Goal: Navigation & Orientation: Understand site structure

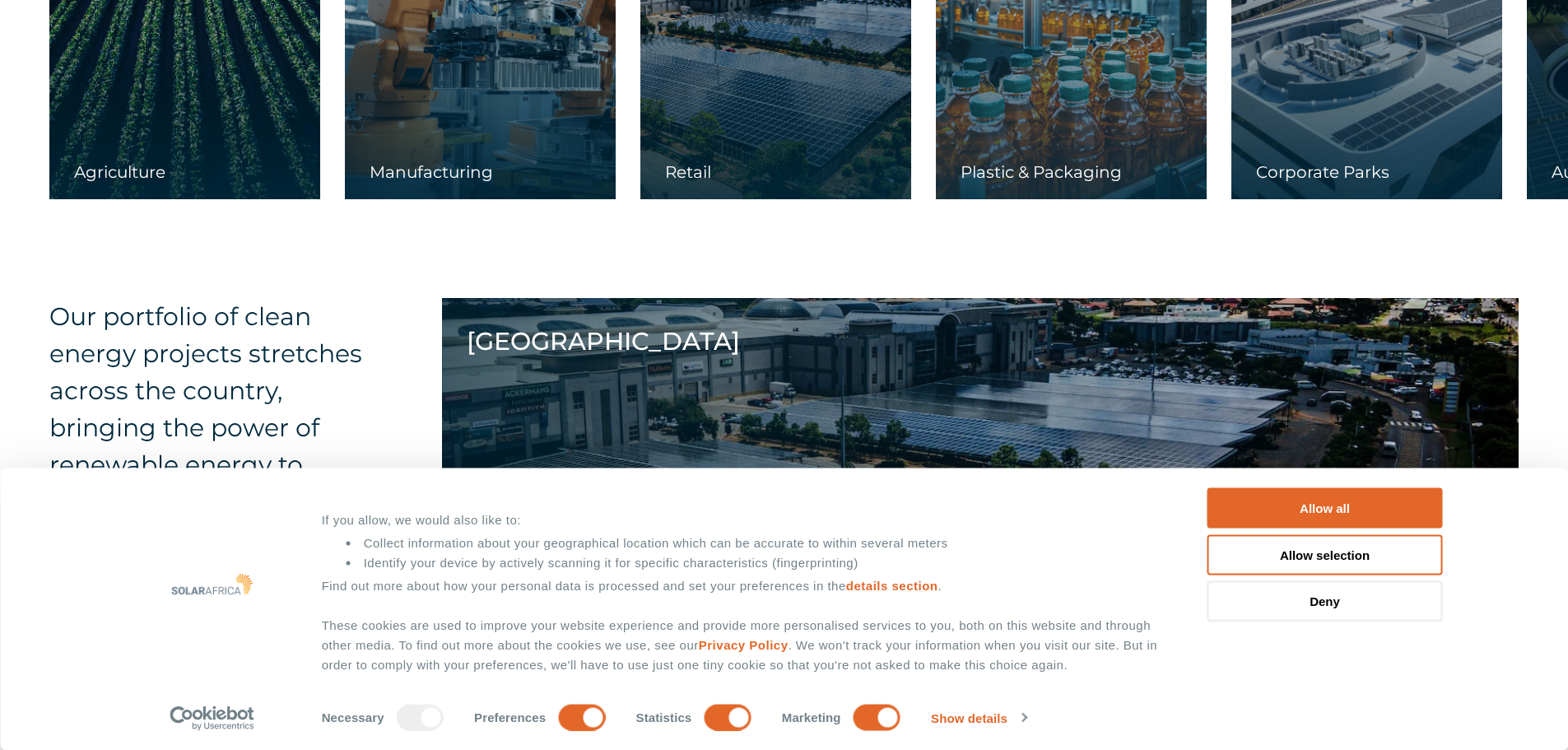
scroll to position [2961, 0]
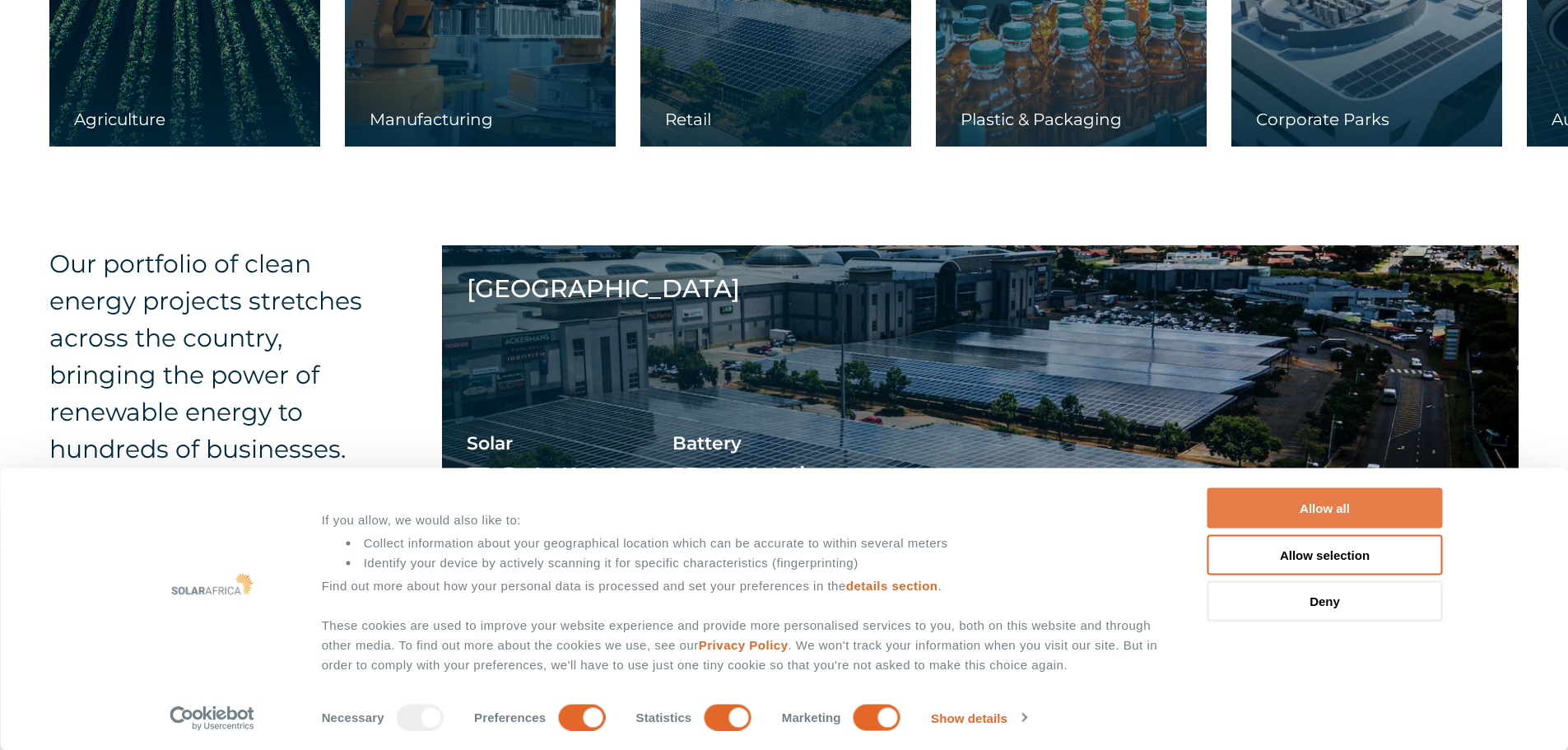
drag, startPoint x: 1352, startPoint y: 506, endPoint x: 1315, endPoint y: 512, distance: 37.5
click at [1352, 506] on button "Allow all" at bounding box center [1325, 508] width 235 height 40
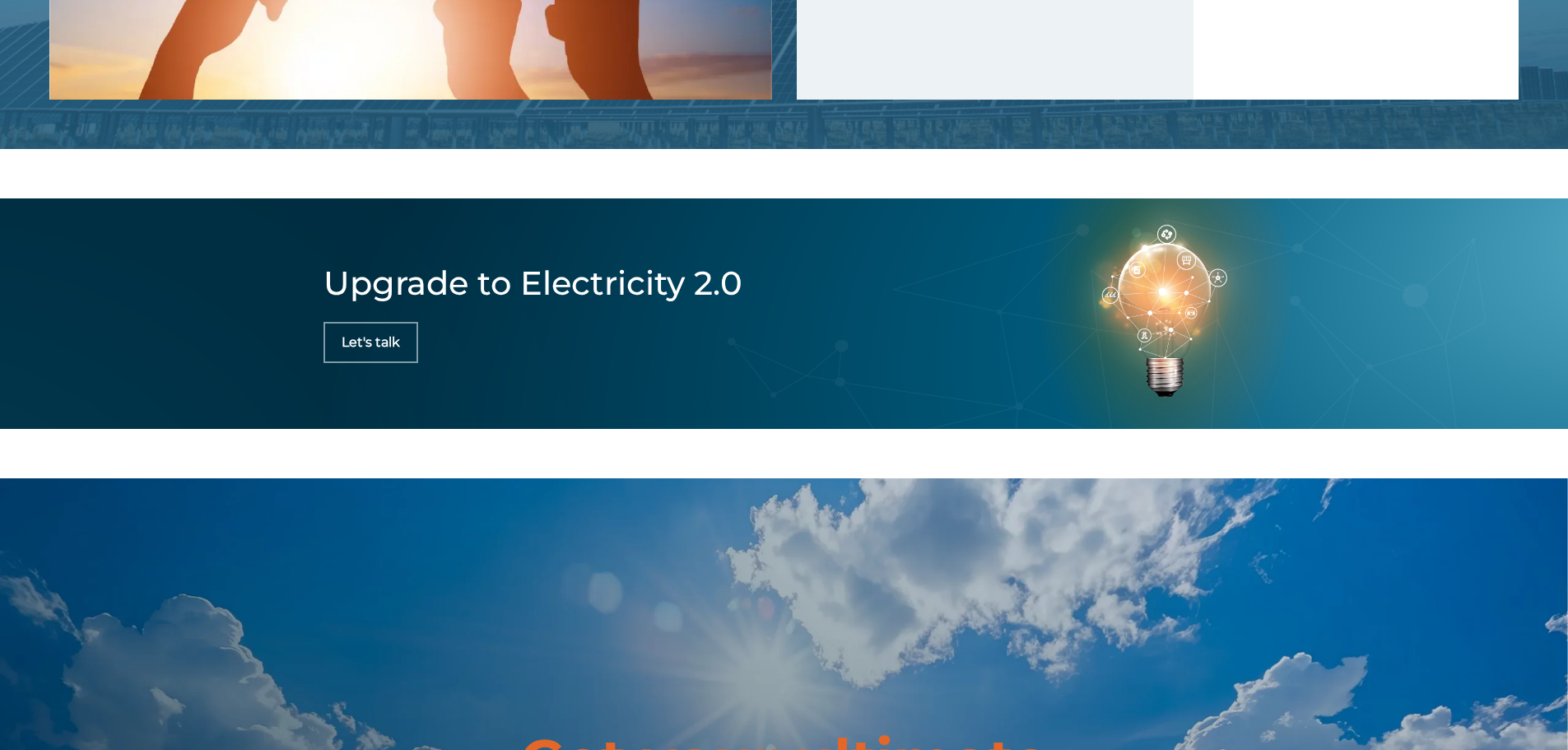
scroll to position [5333, 0]
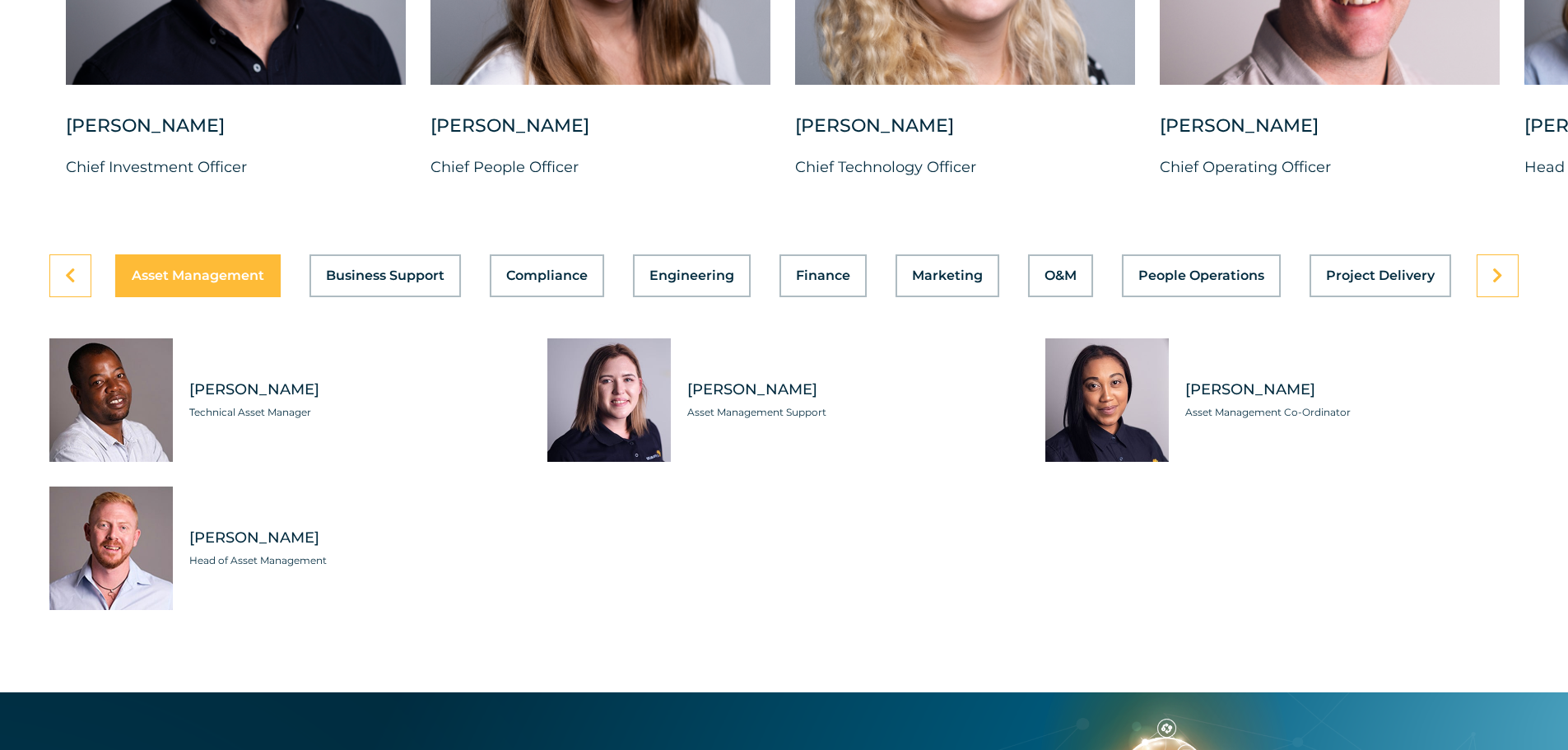
scroll to position [4527, 0]
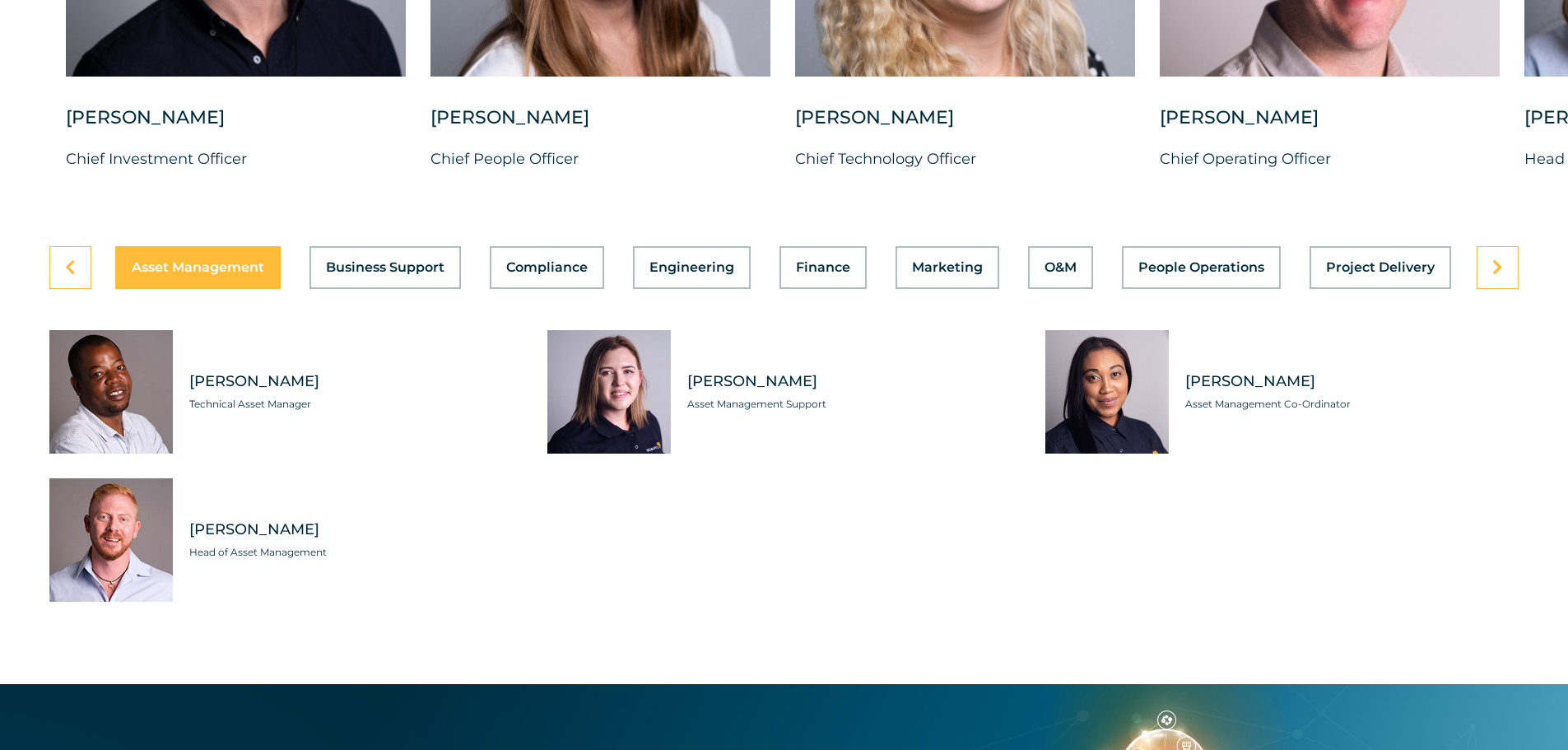
drag, startPoint x: 539, startPoint y: 253, endPoint x: 467, endPoint y: 358, distance: 127.3
click at [454, 372] on span "[PERSON_NAME]" at bounding box center [355, 382] width 333 height 21
click at [818, 265] on button "Finance" at bounding box center [823, 267] width 87 height 43
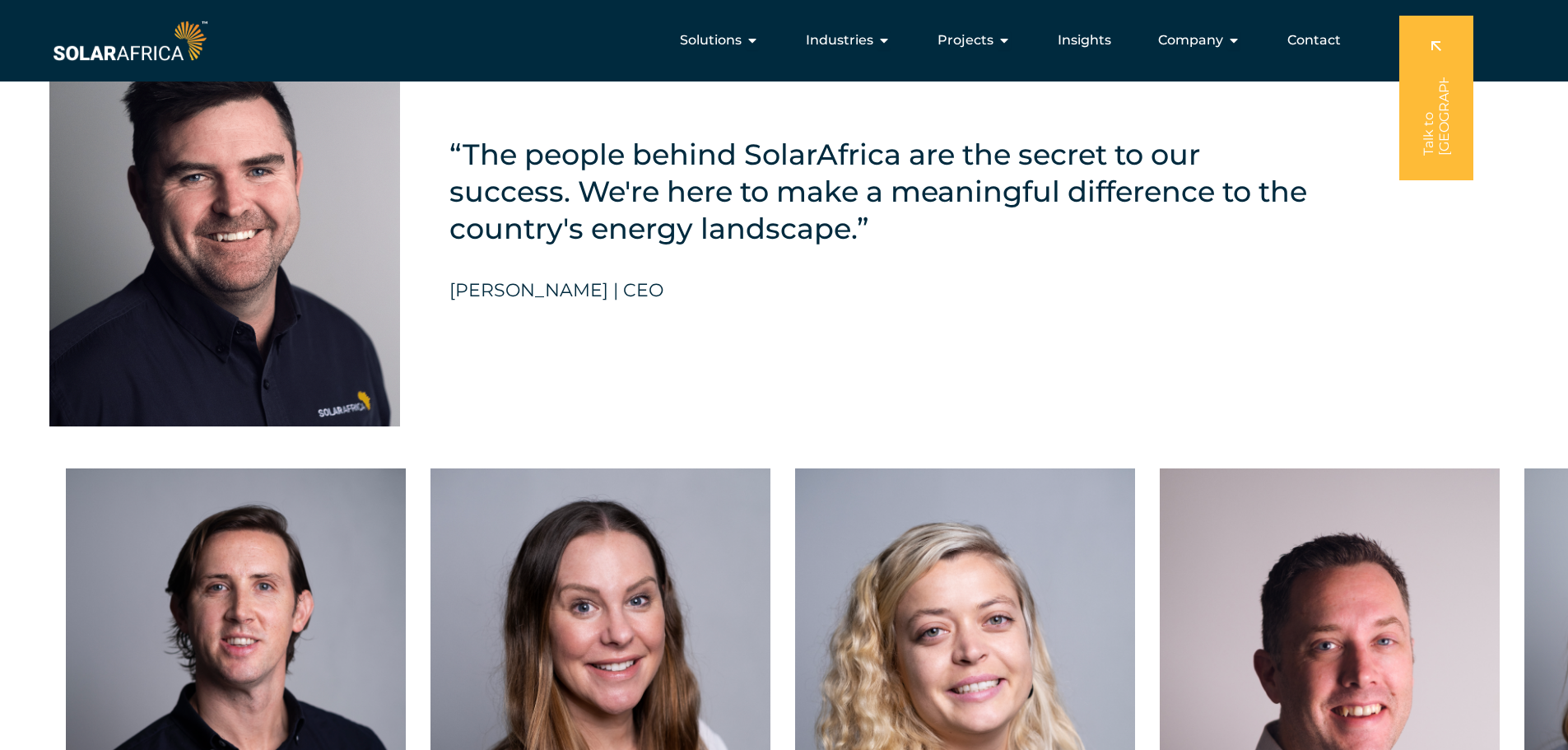
scroll to position [3621, 0]
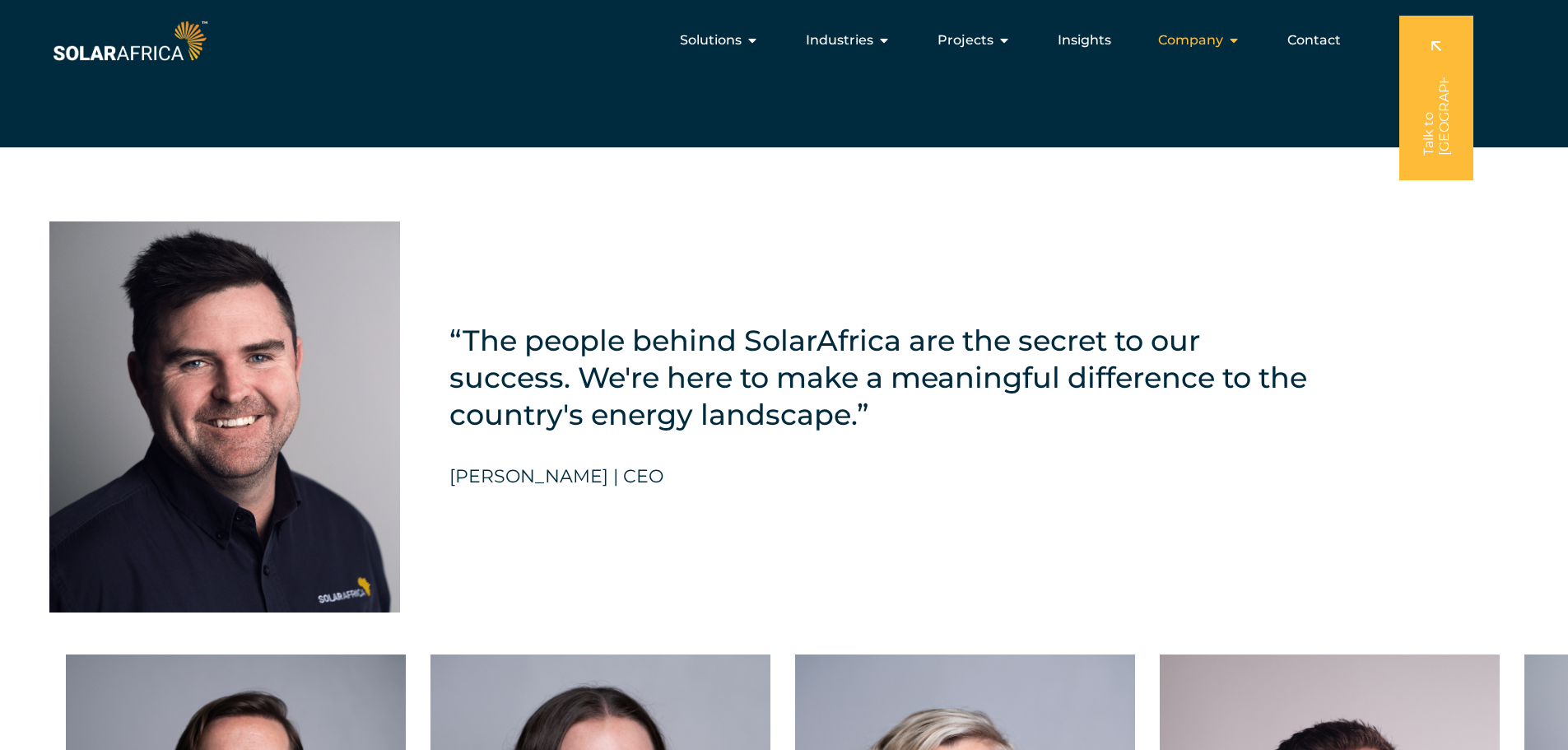
click at [1219, 45] on span "Company" at bounding box center [1190, 40] width 65 height 20
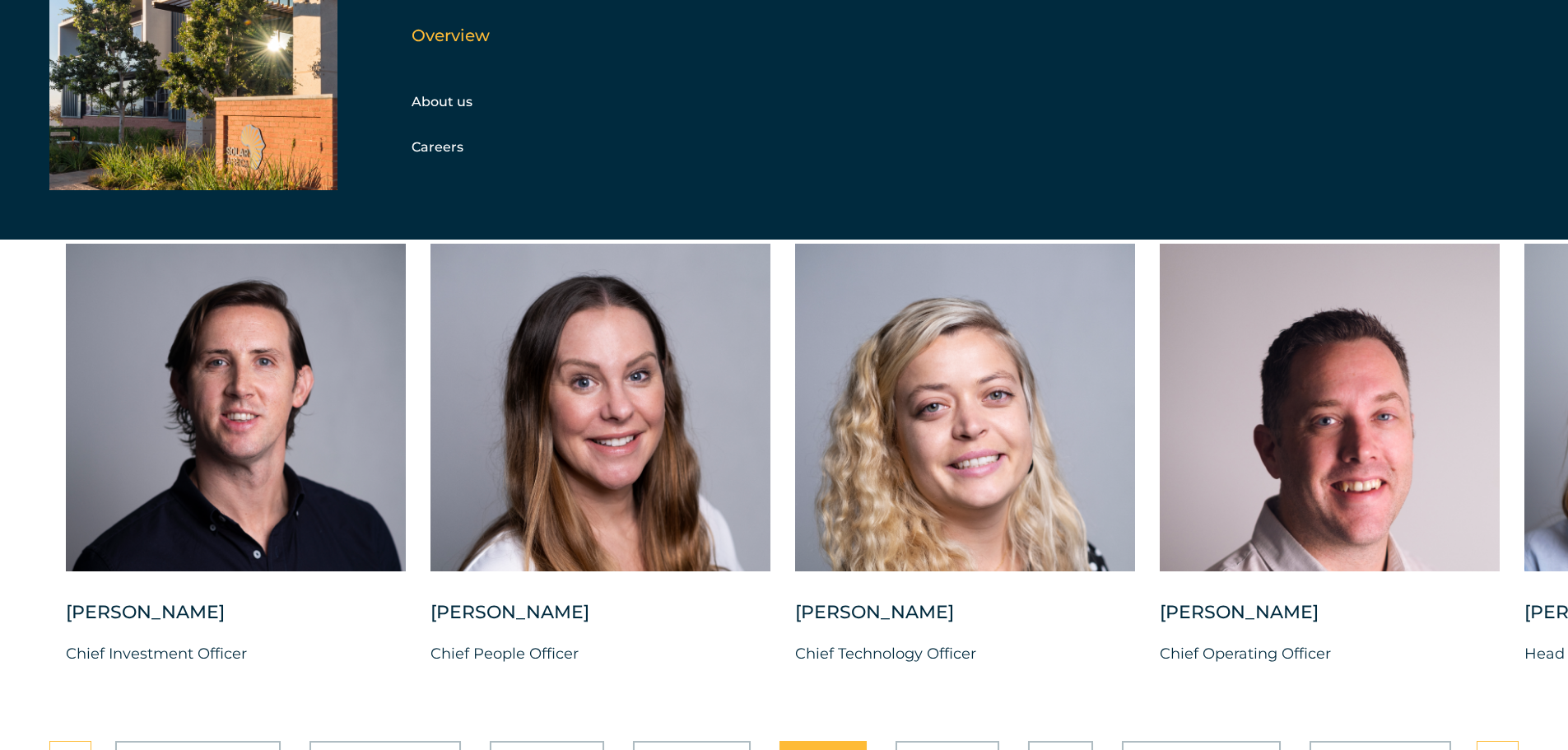
scroll to position [4033, 0]
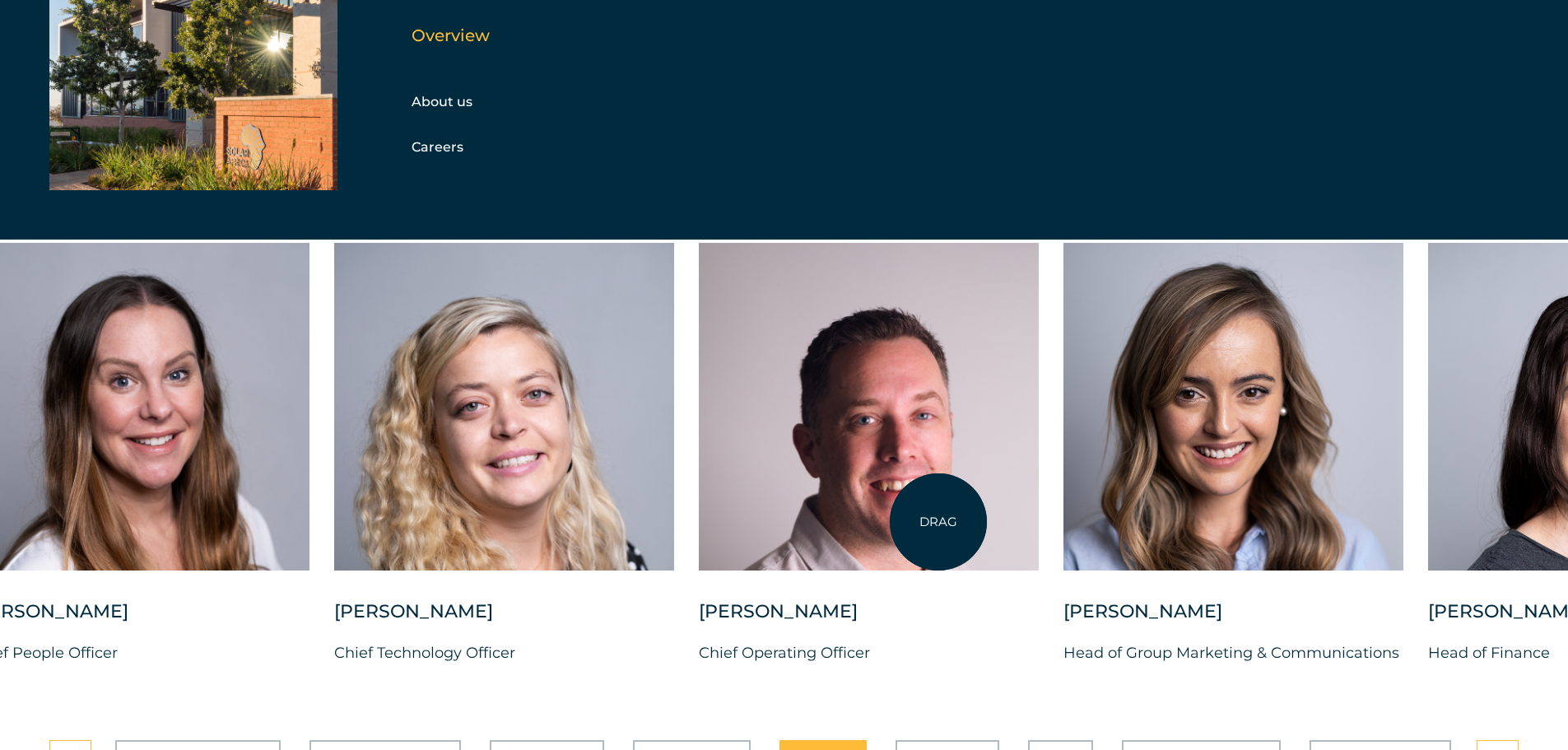
drag, startPoint x: 1399, startPoint y: 489, endPoint x: 1054, endPoint y: 545, distance: 349.5
click at [938, 521] on div at bounding box center [868, 407] width 340 height 328
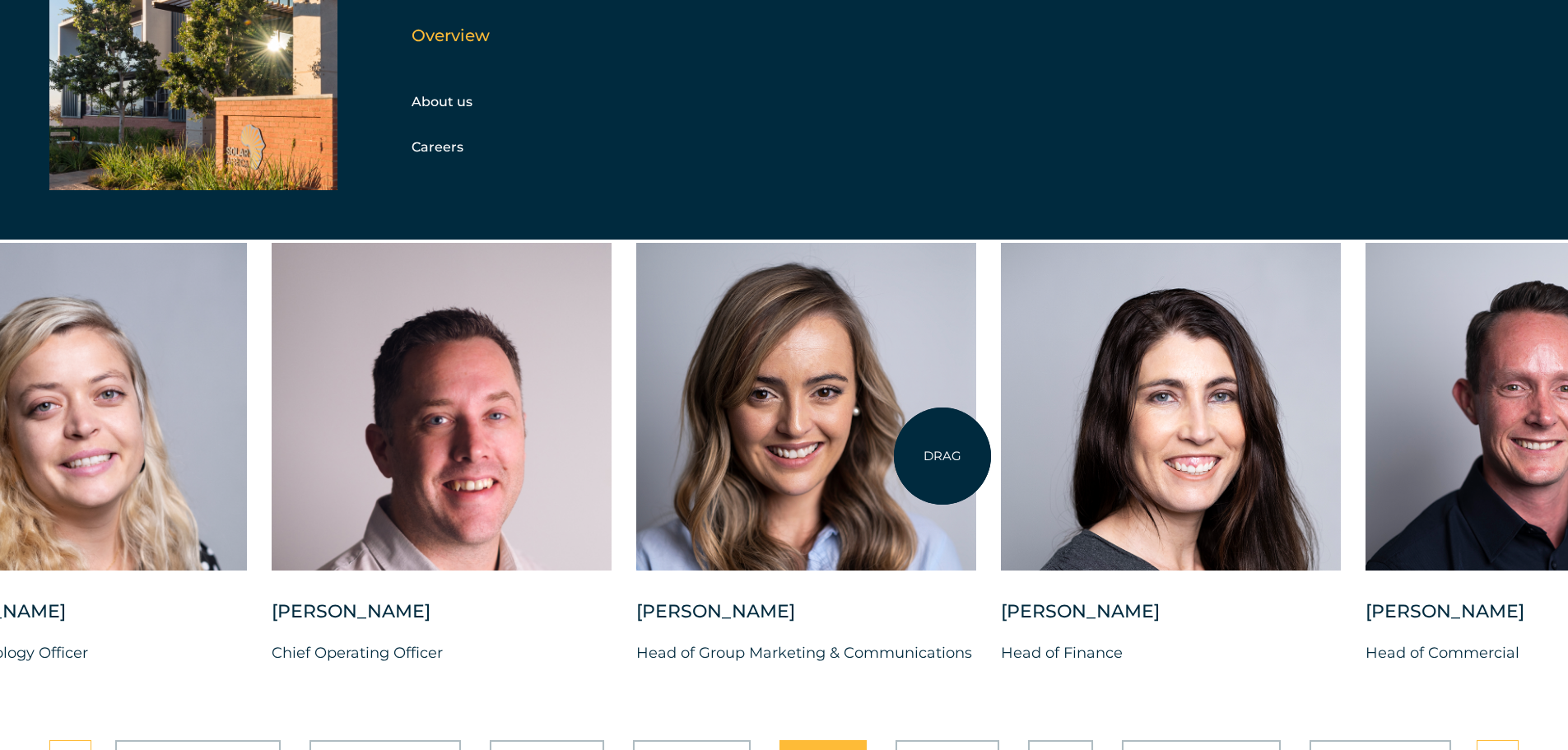
drag, startPoint x: 1101, startPoint y: 444, endPoint x: 943, endPoint y: 456, distance: 158.5
click at [943, 456] on div at bounding box center [806, 407] width 340 height 328
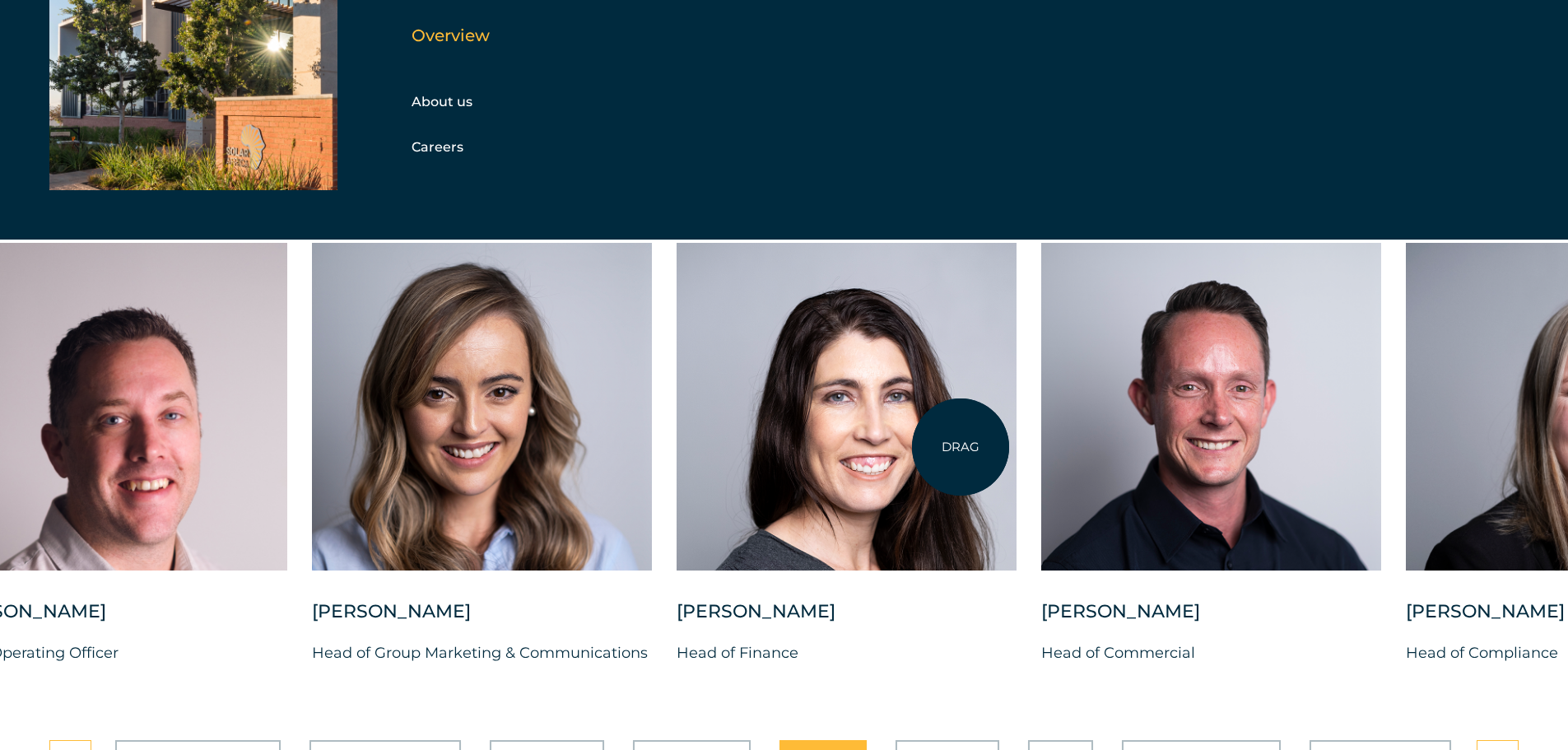
drag, startPoint x: 1079, startPoint y: 420, endPoint x: 1395, endPoint y: 435, distance: 316.4
click at [1017, 442] on div at bounding box center [846, 407] width 340 height 328
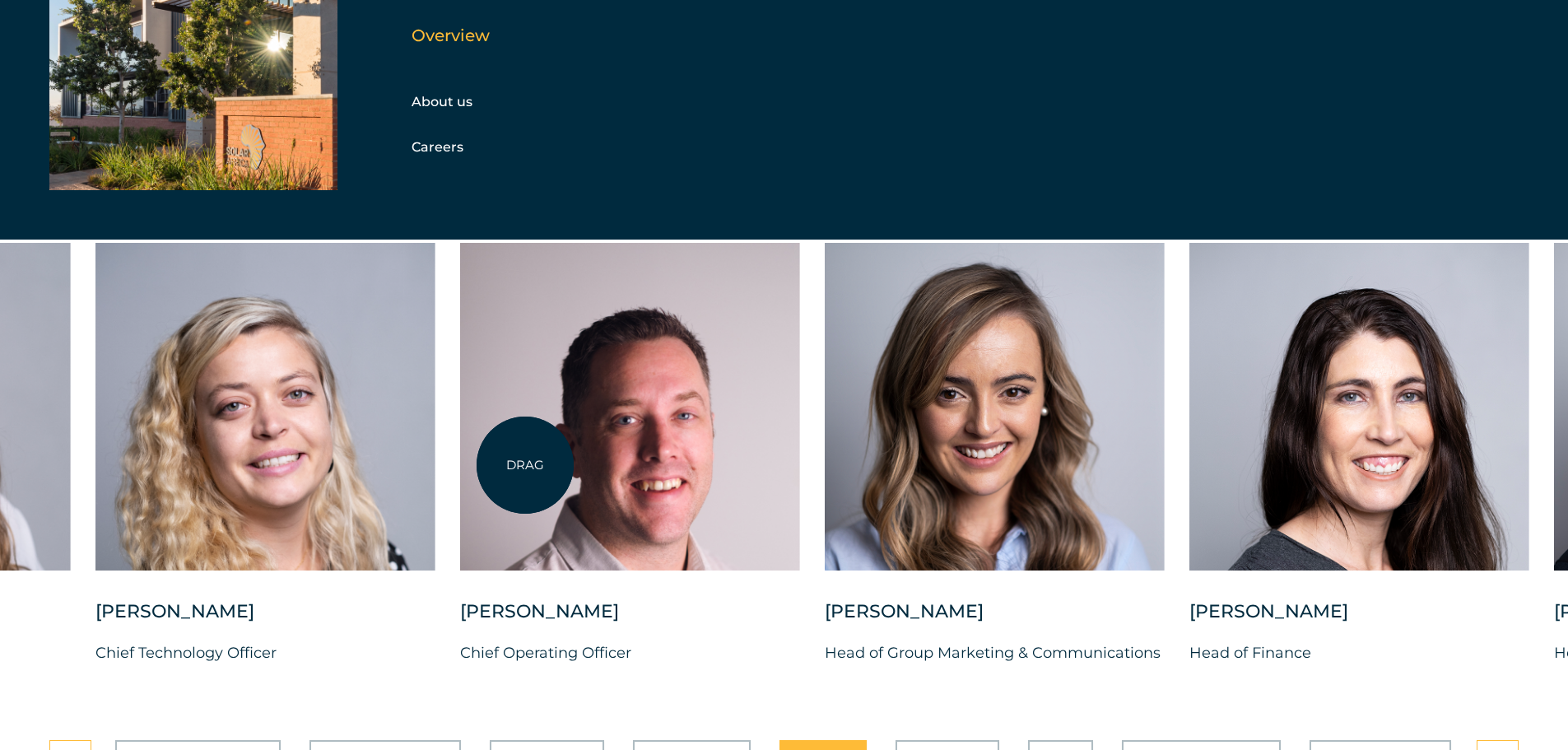
drag, startPoint x: 485, startPoint y: 461, endPoint x: 1353, endPoint y: 470, distance: 868.0
click at [800, 470] on div at bounding box center [629, 407] width 340 height 328
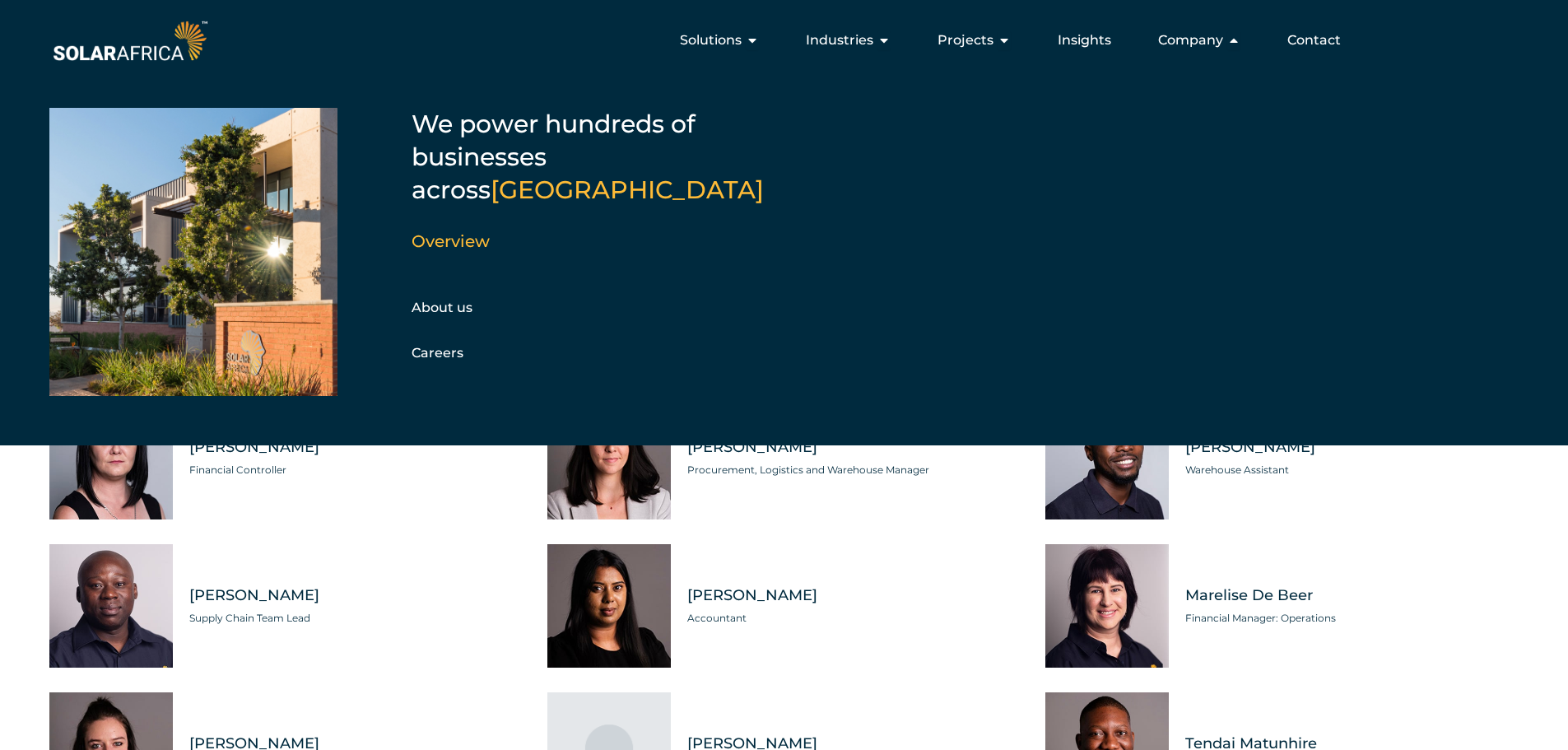
scroll to position [4279, 0]
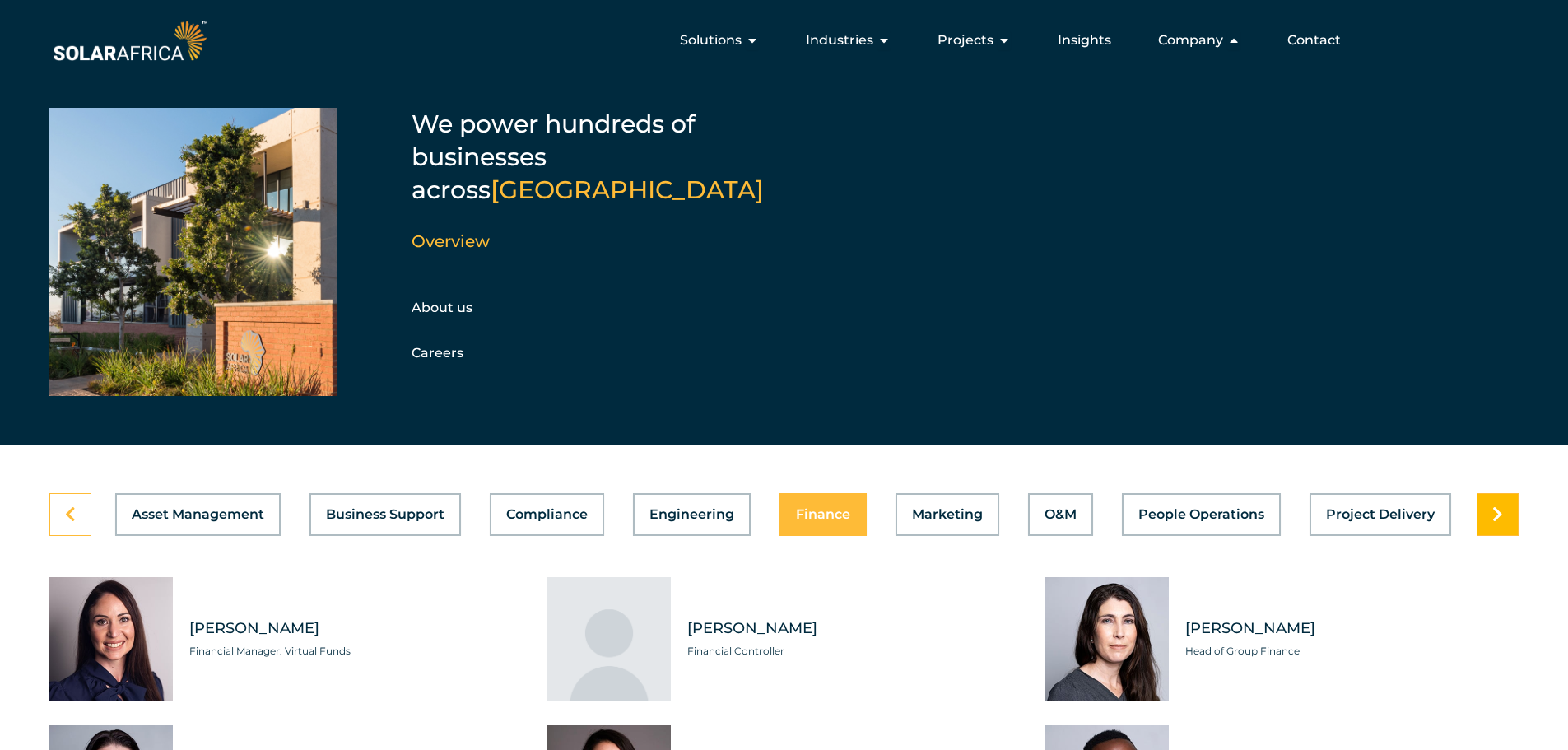
click at [1505, 509] on link at bounding box center [1497, 515] width 42 height 43
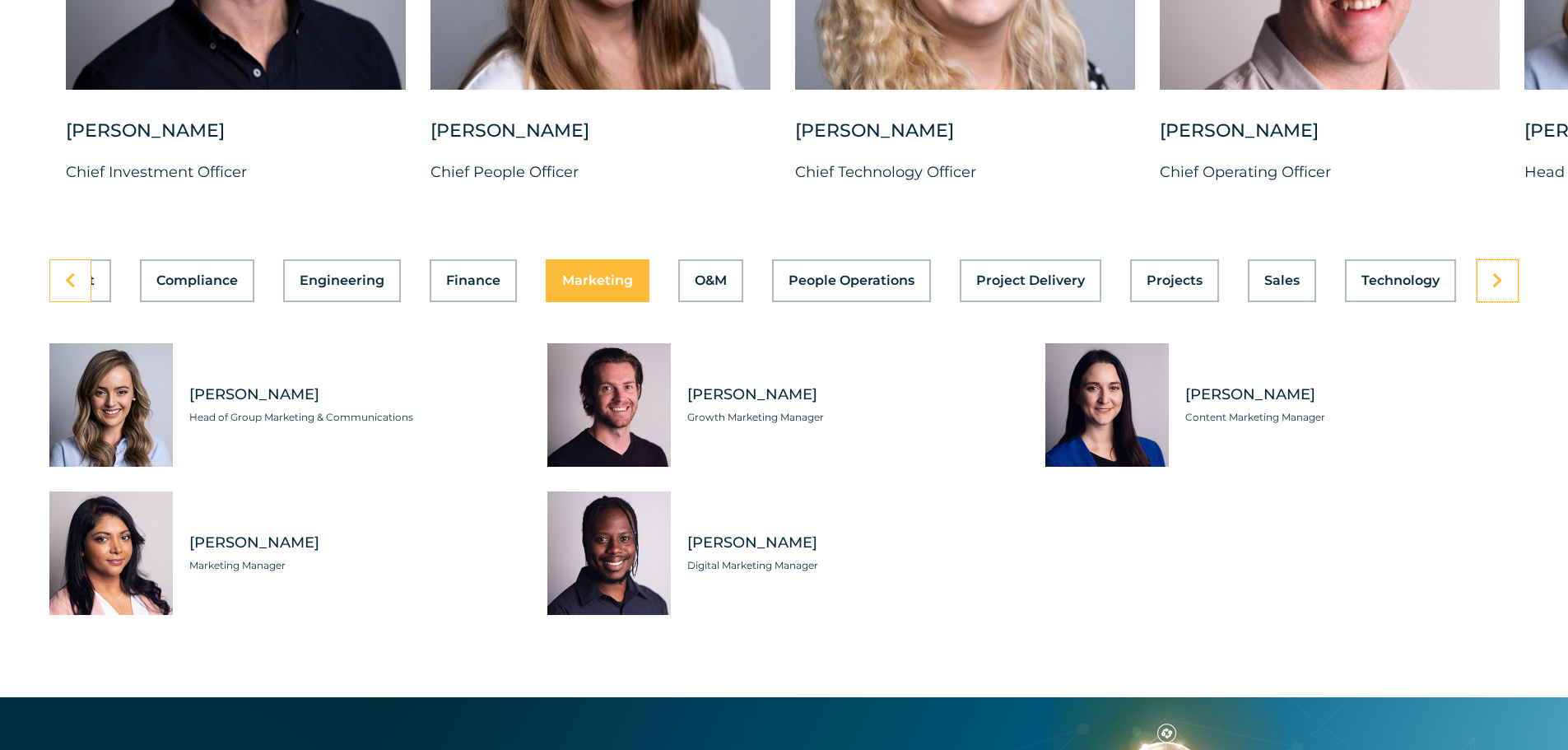
scroll to position [4609, 0]
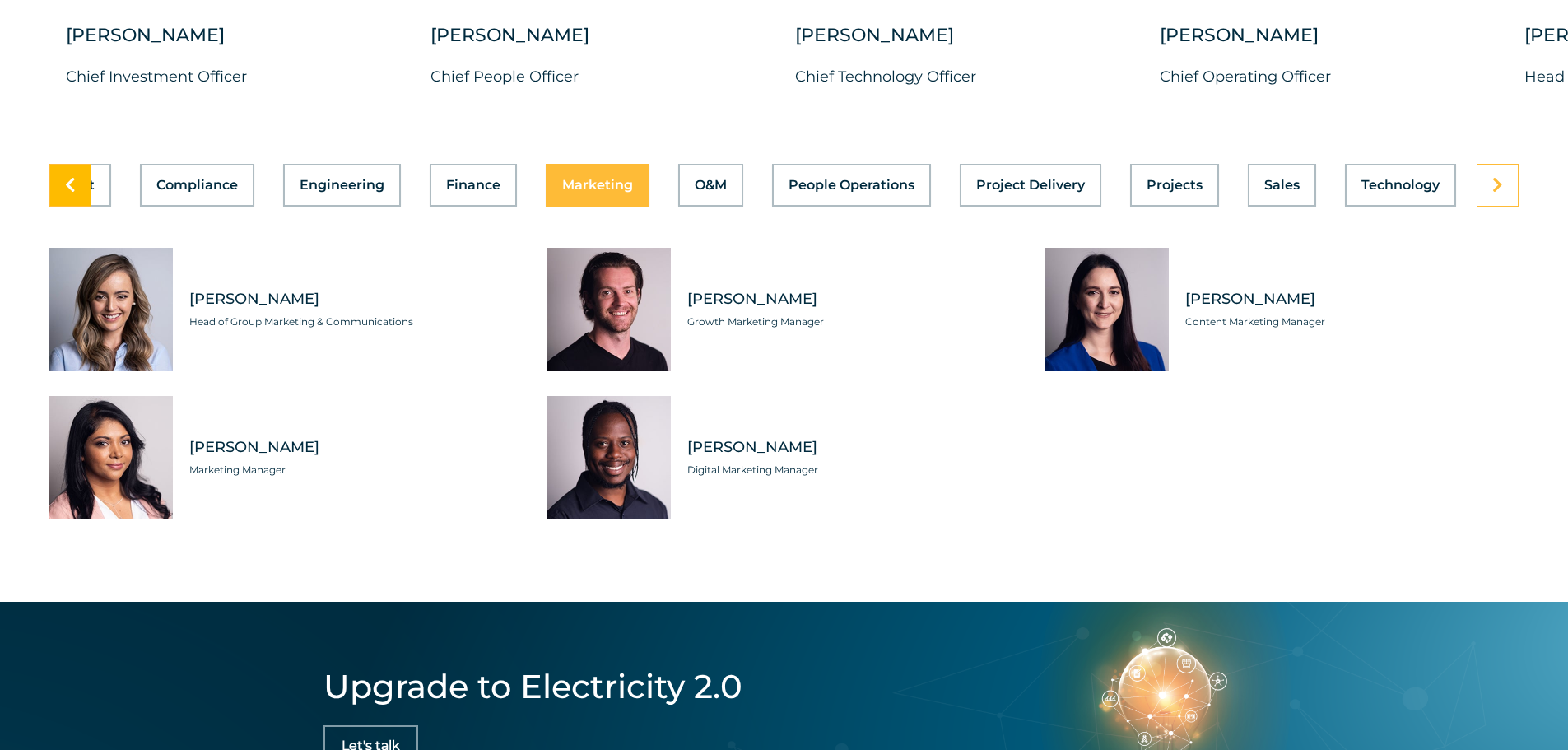
click at [63, 170] on link at bounding box center [70, 185] width 42 height 43
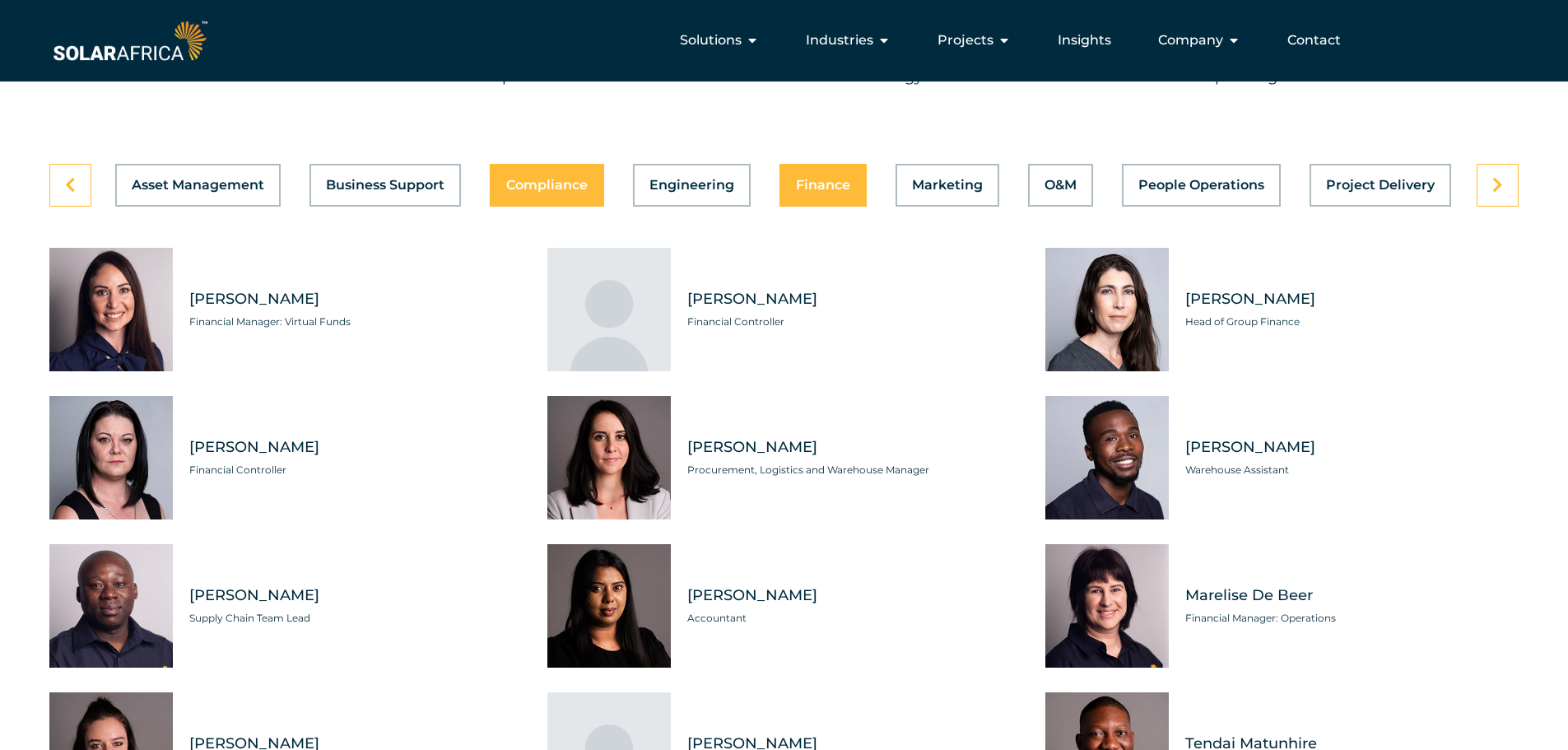
click at [515, 181] on button "Compliance" at bounding box center [547, 185] width 115 height 43
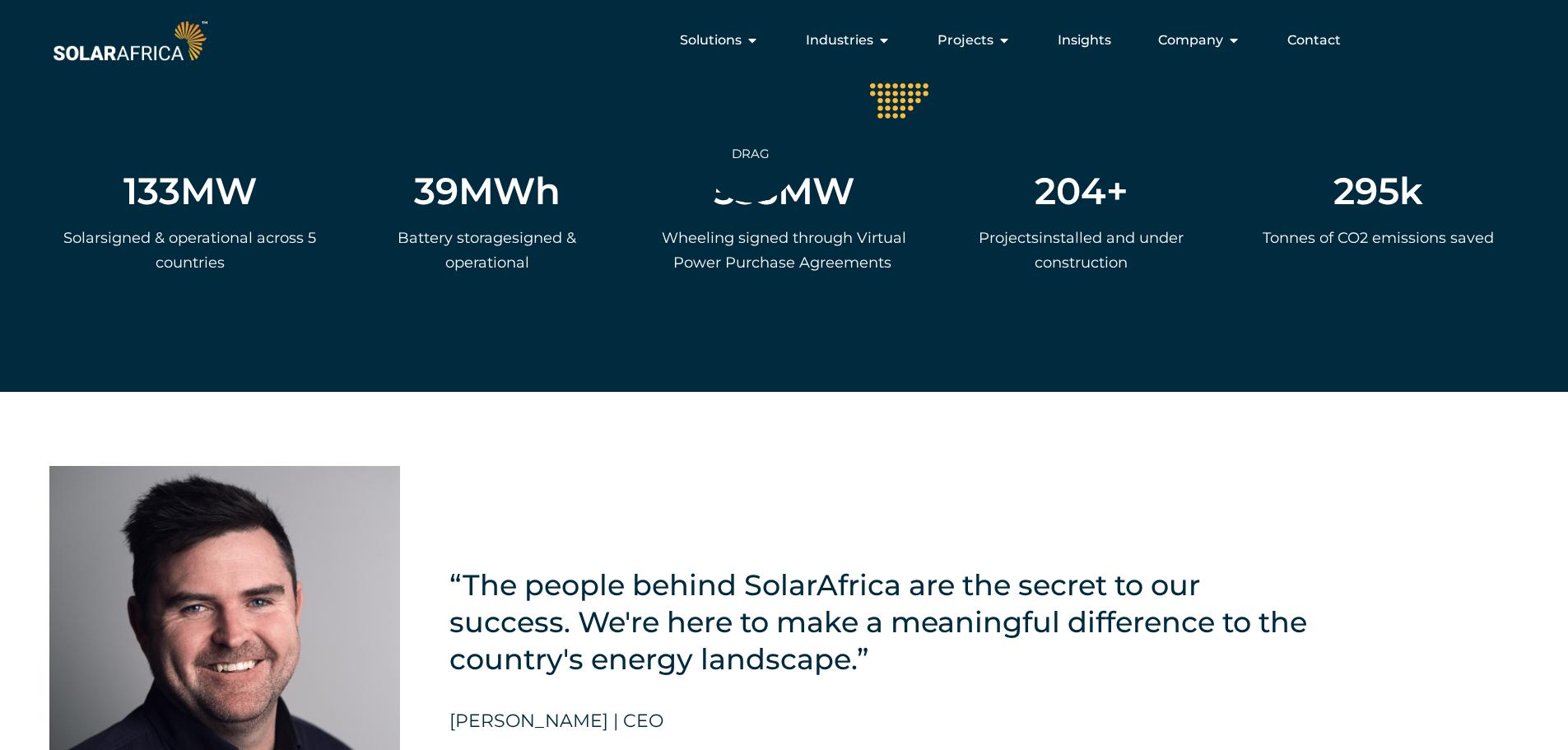
scroll to position [3374, 0]
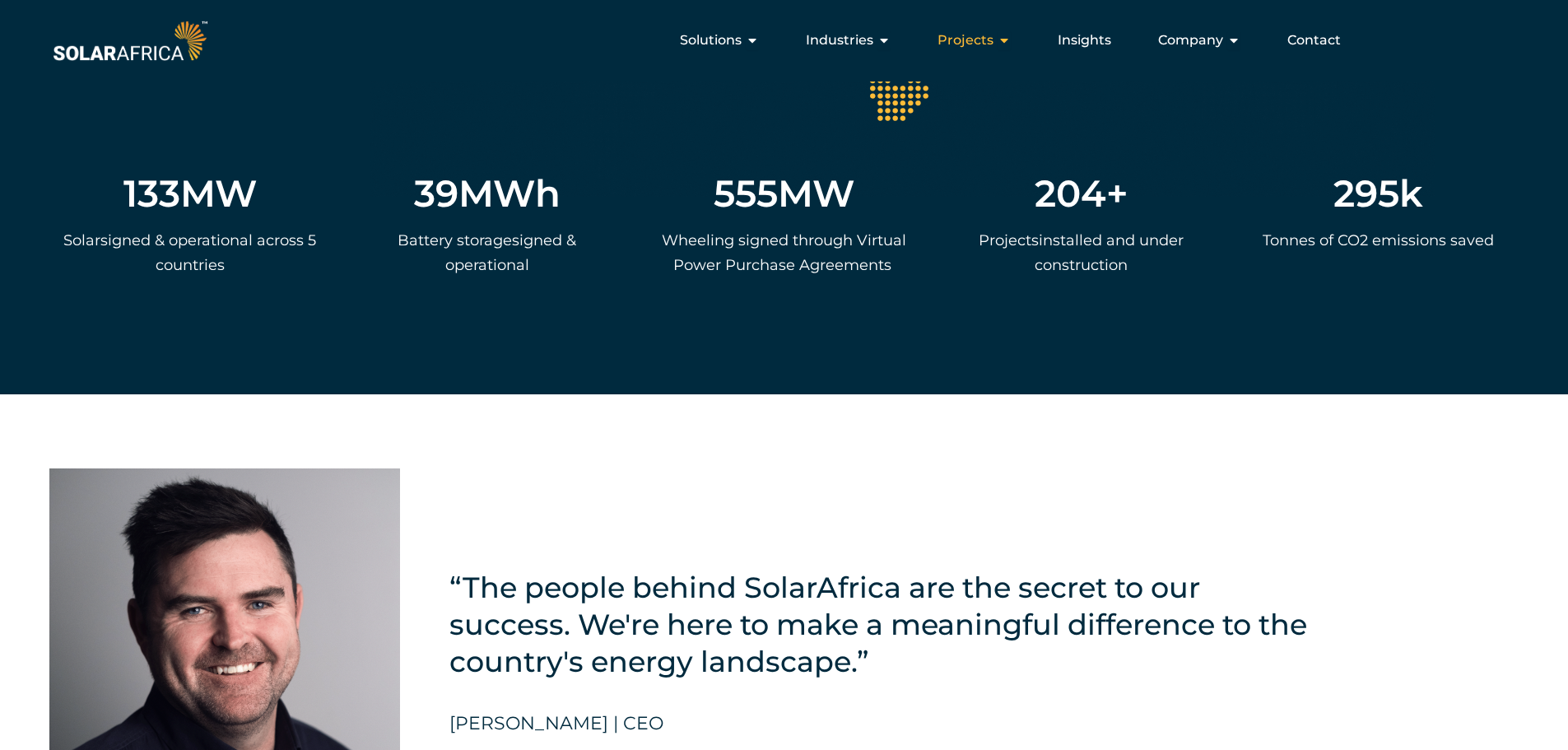
click at [991, 44] on span "Projects" at bounding box center [965, 40] width 56 height 20
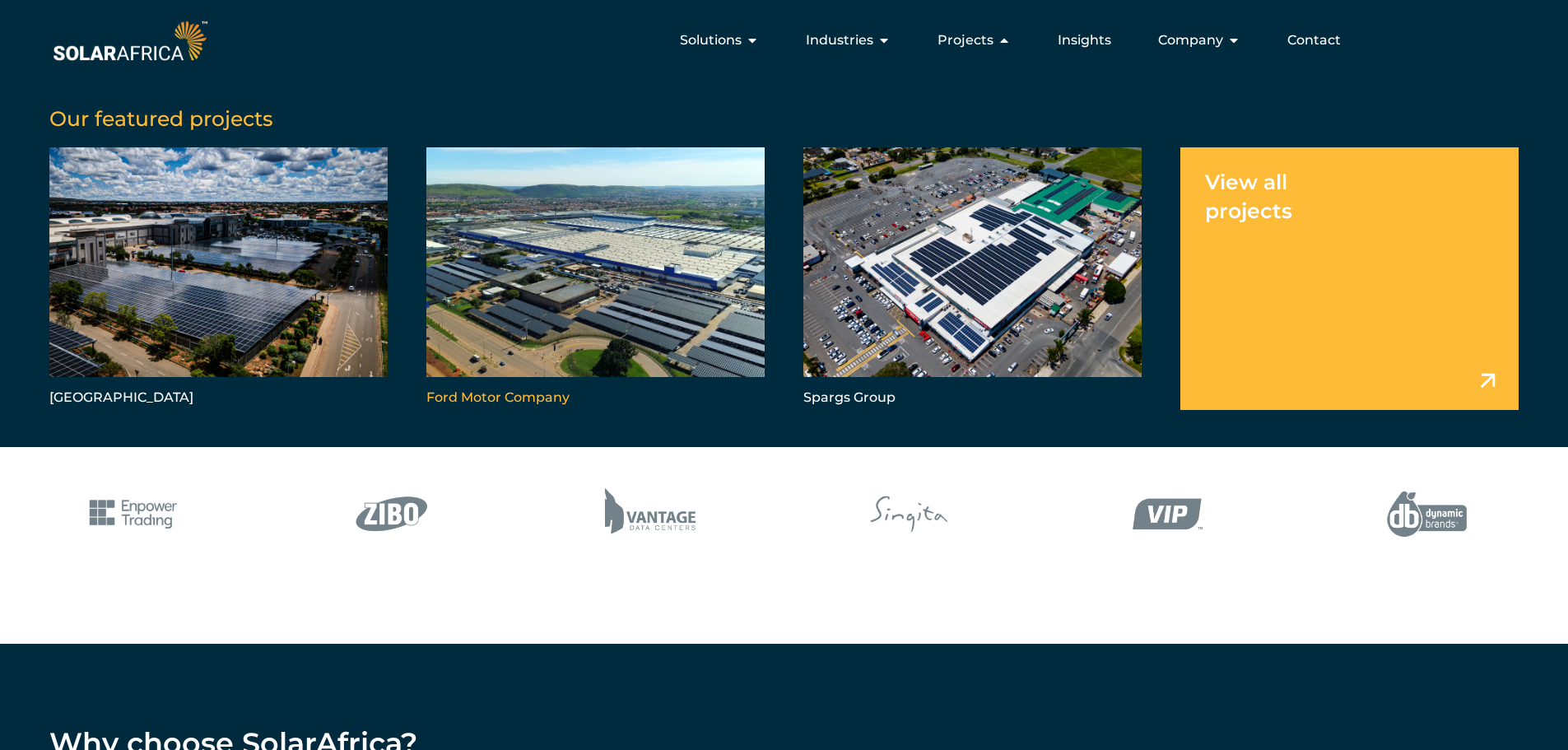
scroll to position [1399, 0]
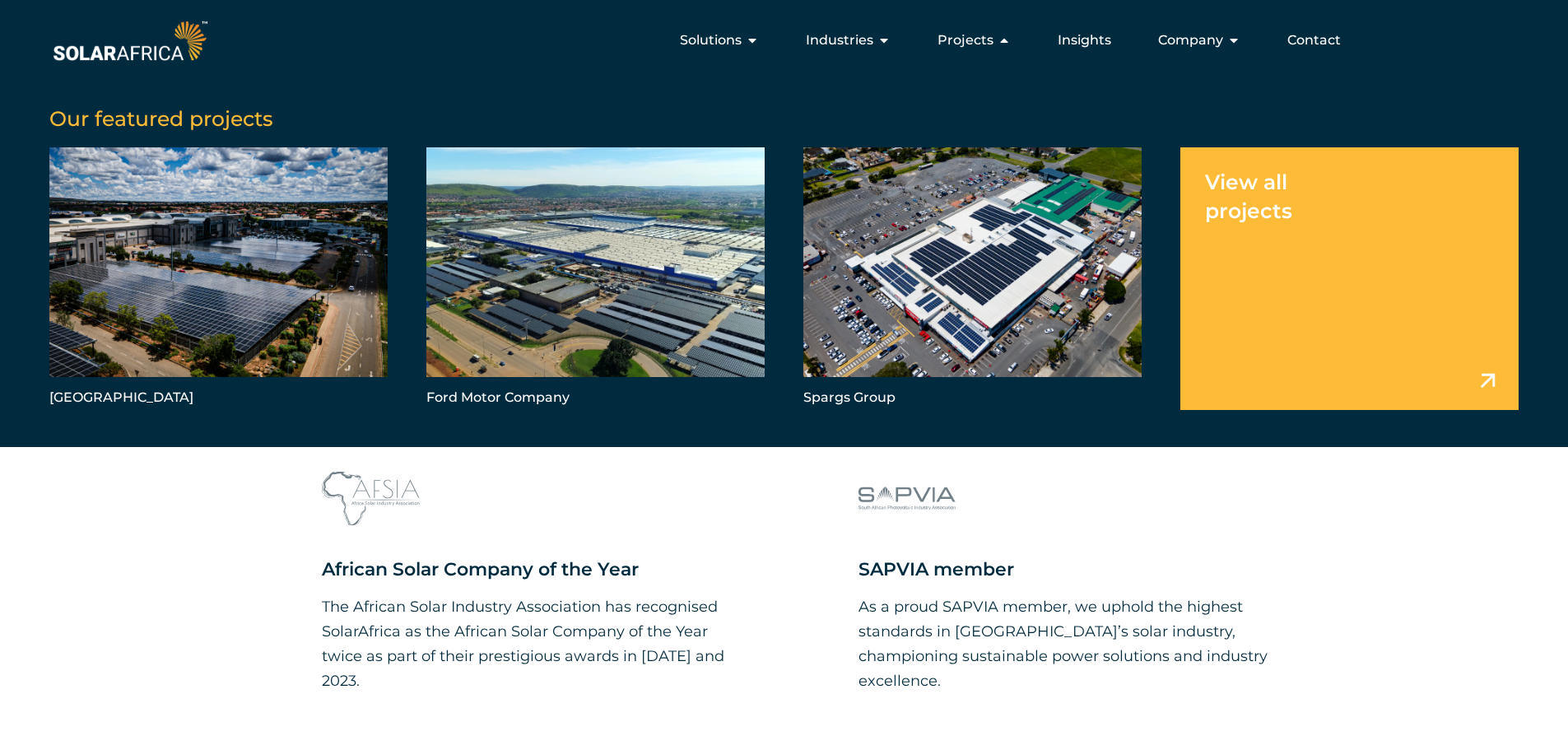
click at [1434, 327] on link "Menu" at bounding box center [1349, 278] width 338 height 262
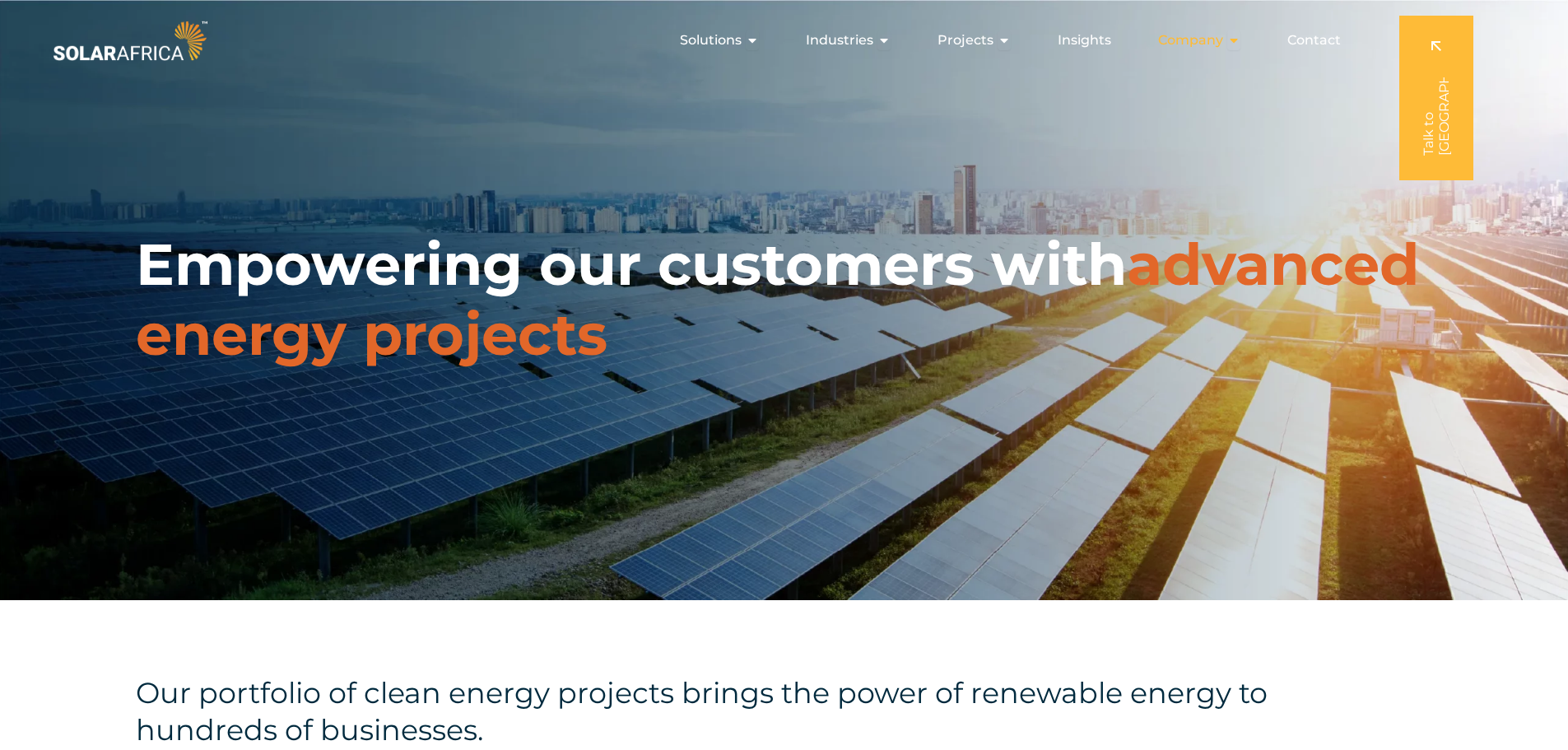
click at [1201, 33] on span "Company" at bounding box center [1190, 40] width 65 height 20
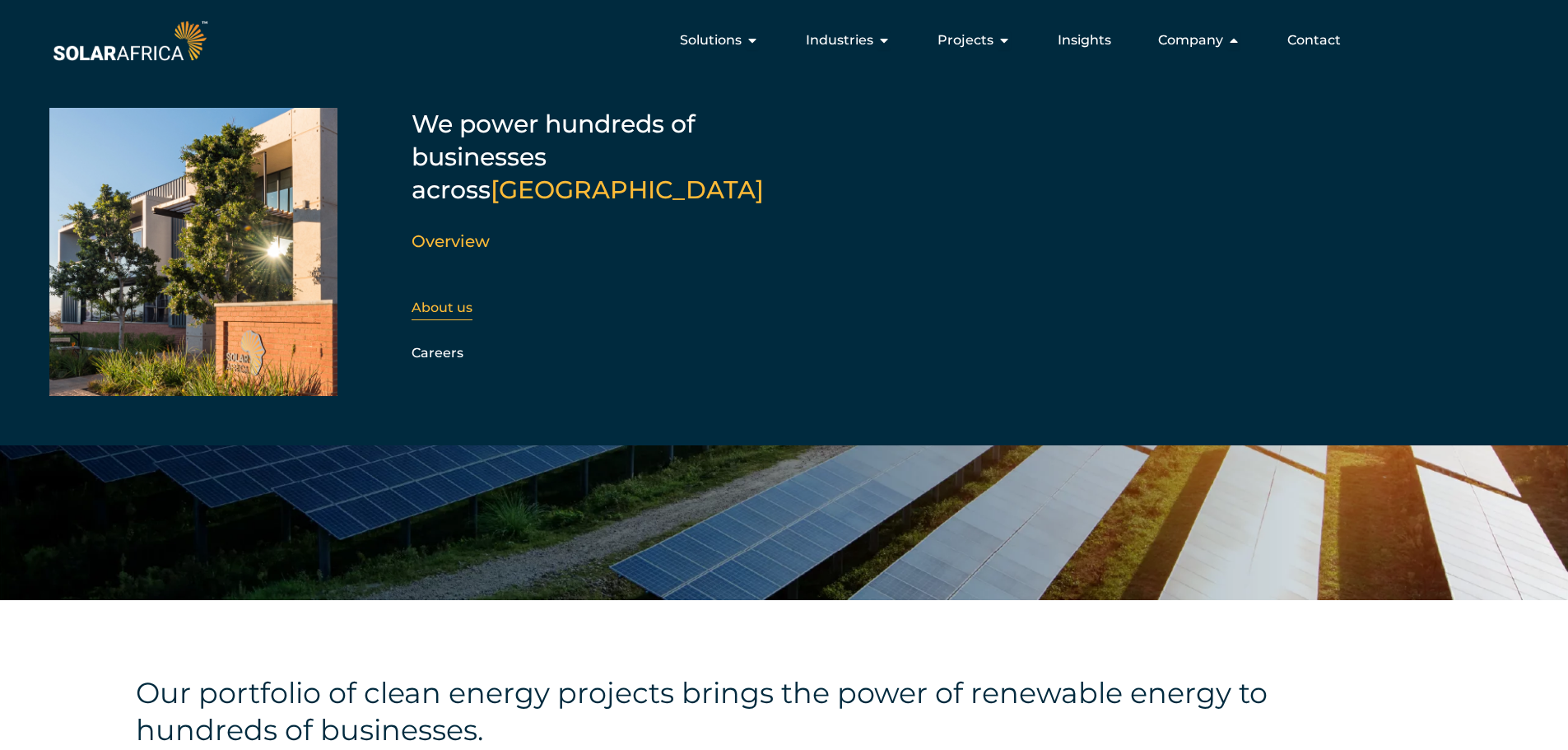
click at [456, 300] on link "About us" at bounding box center [442, 307] width 61 height 15
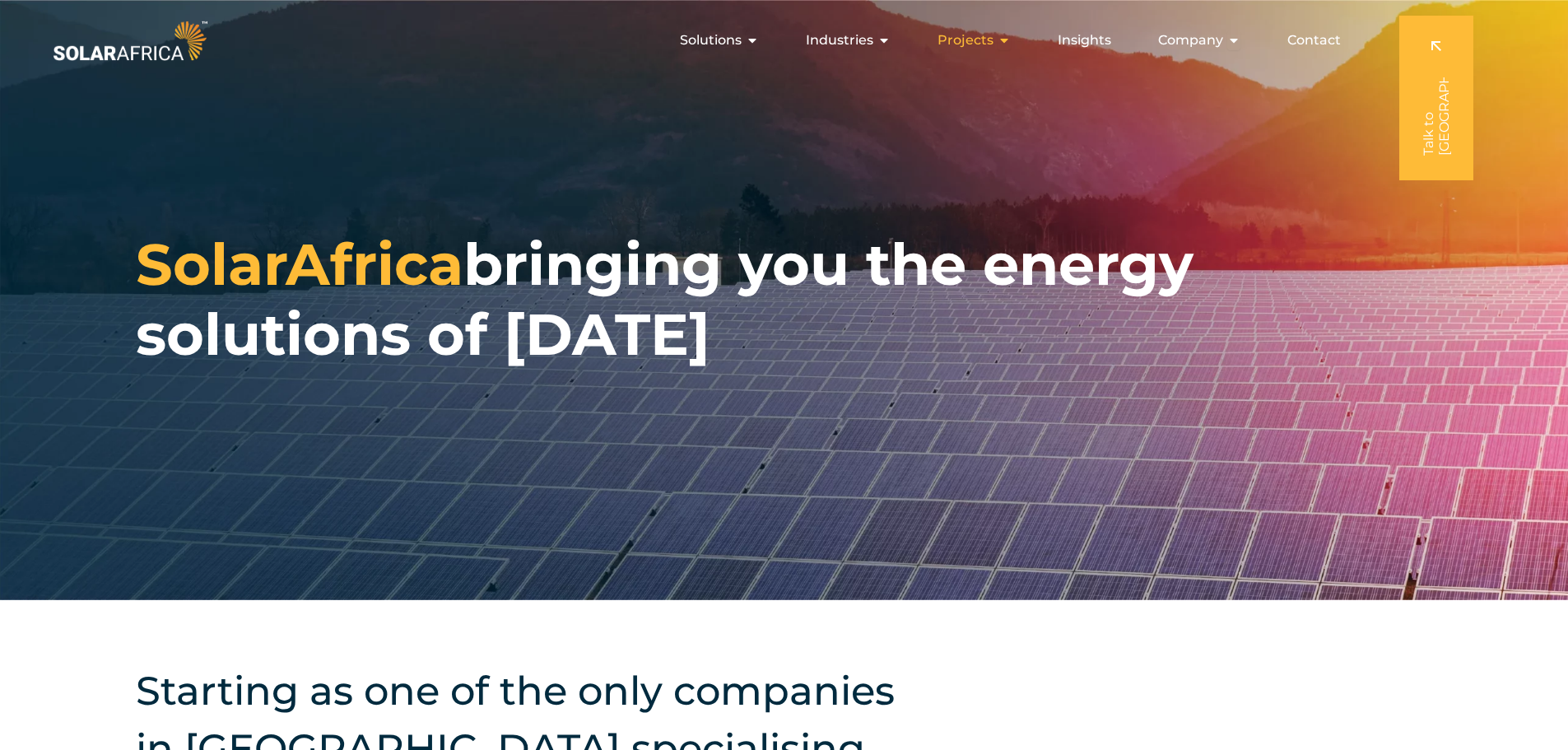
click at [987, 39] on span "Projects" at bounding box center [965, 40] width 56 height 20
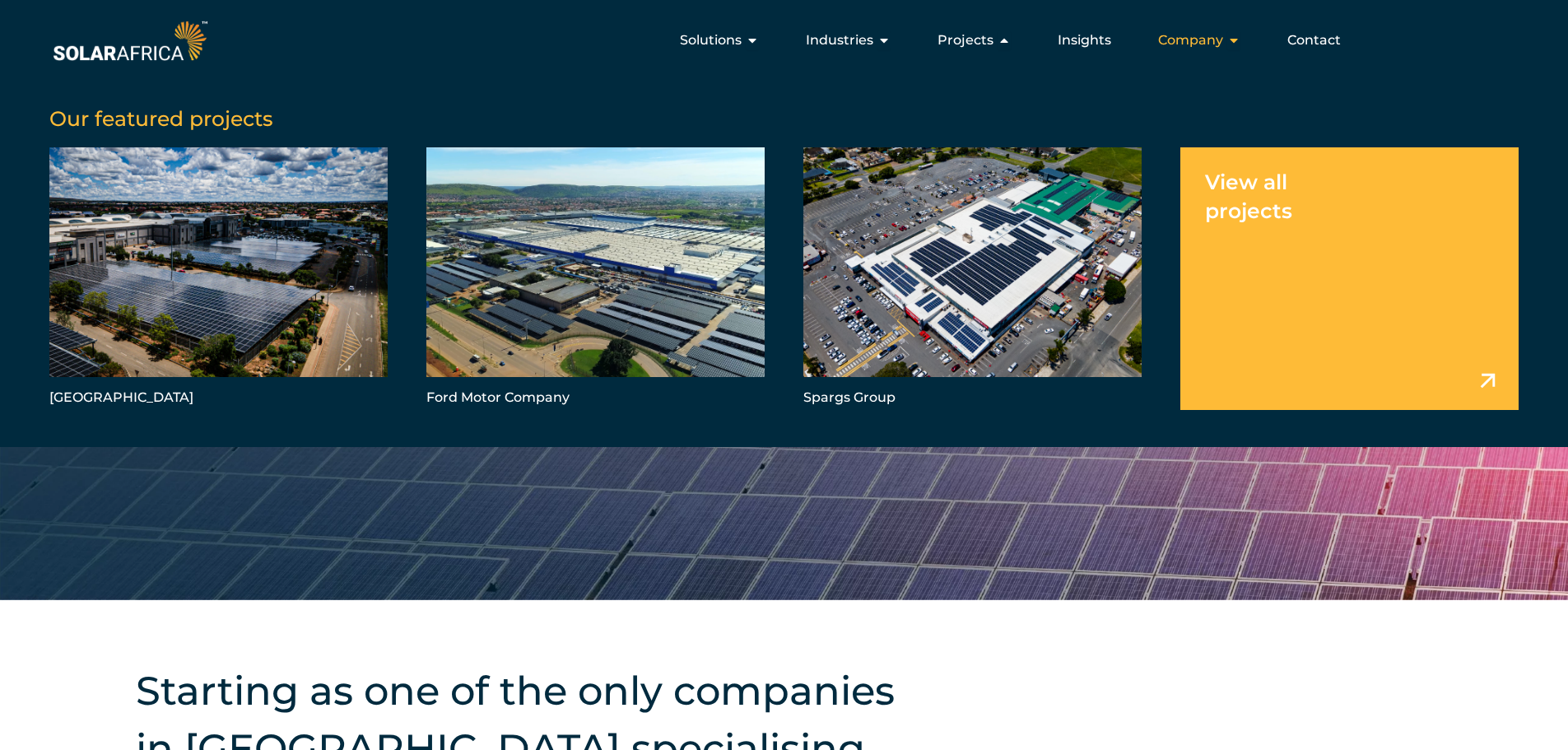
click at [1217, 42] on span "Company" at bounding box center [1190, 40] width 65 height 20
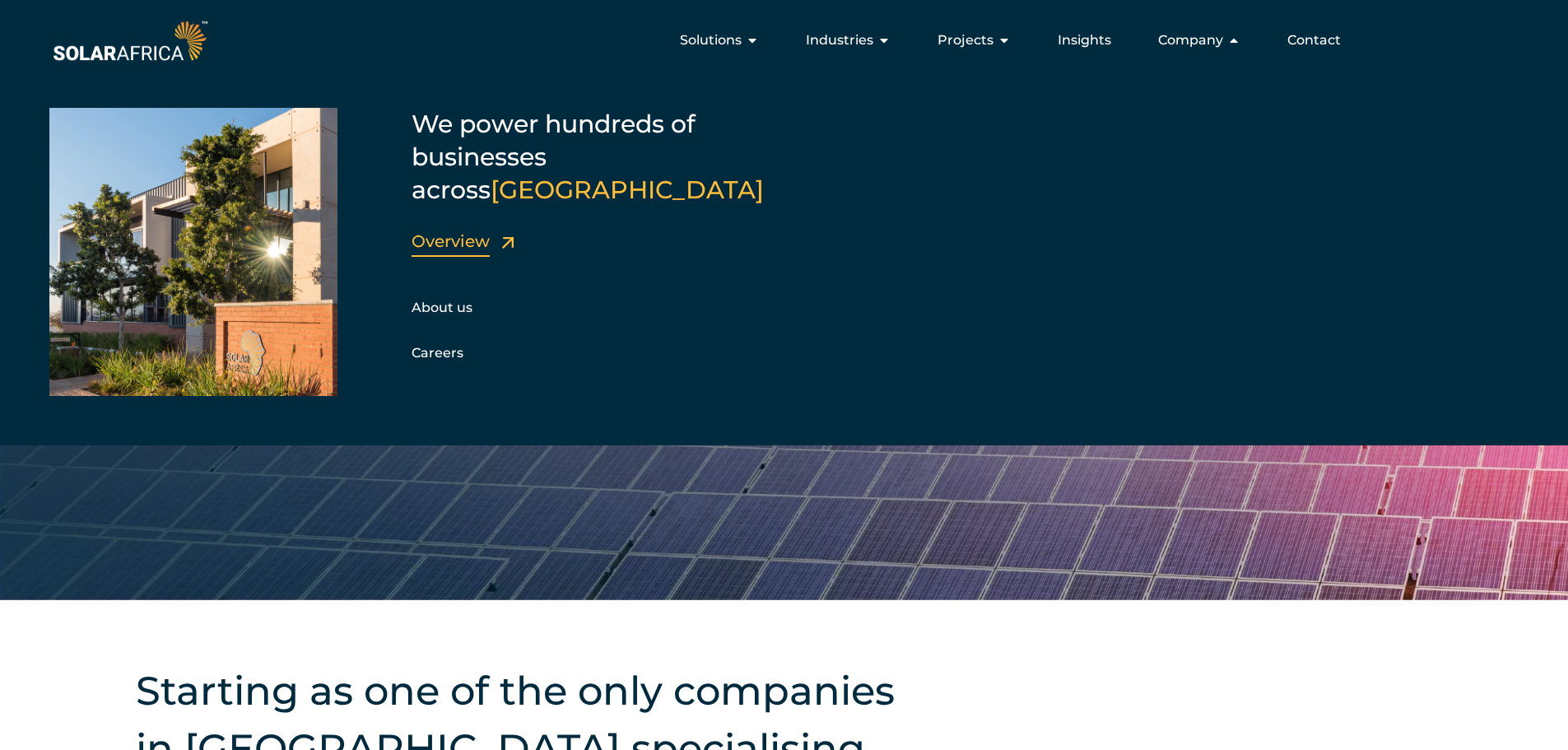
click at [462, 231] on link "Overview" at bounding box center [450, 241] width 78 height 20
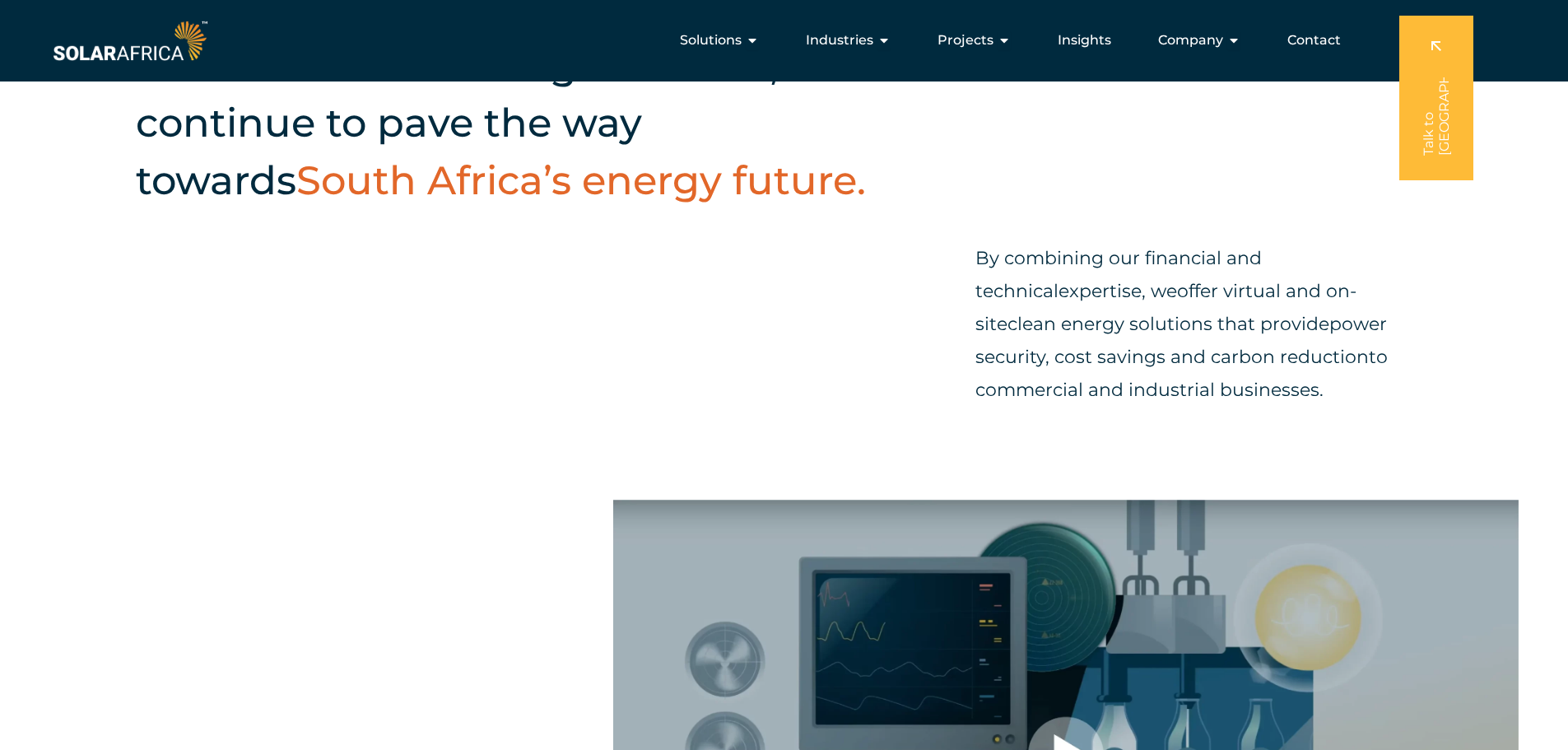
scroll to position [82, 0]
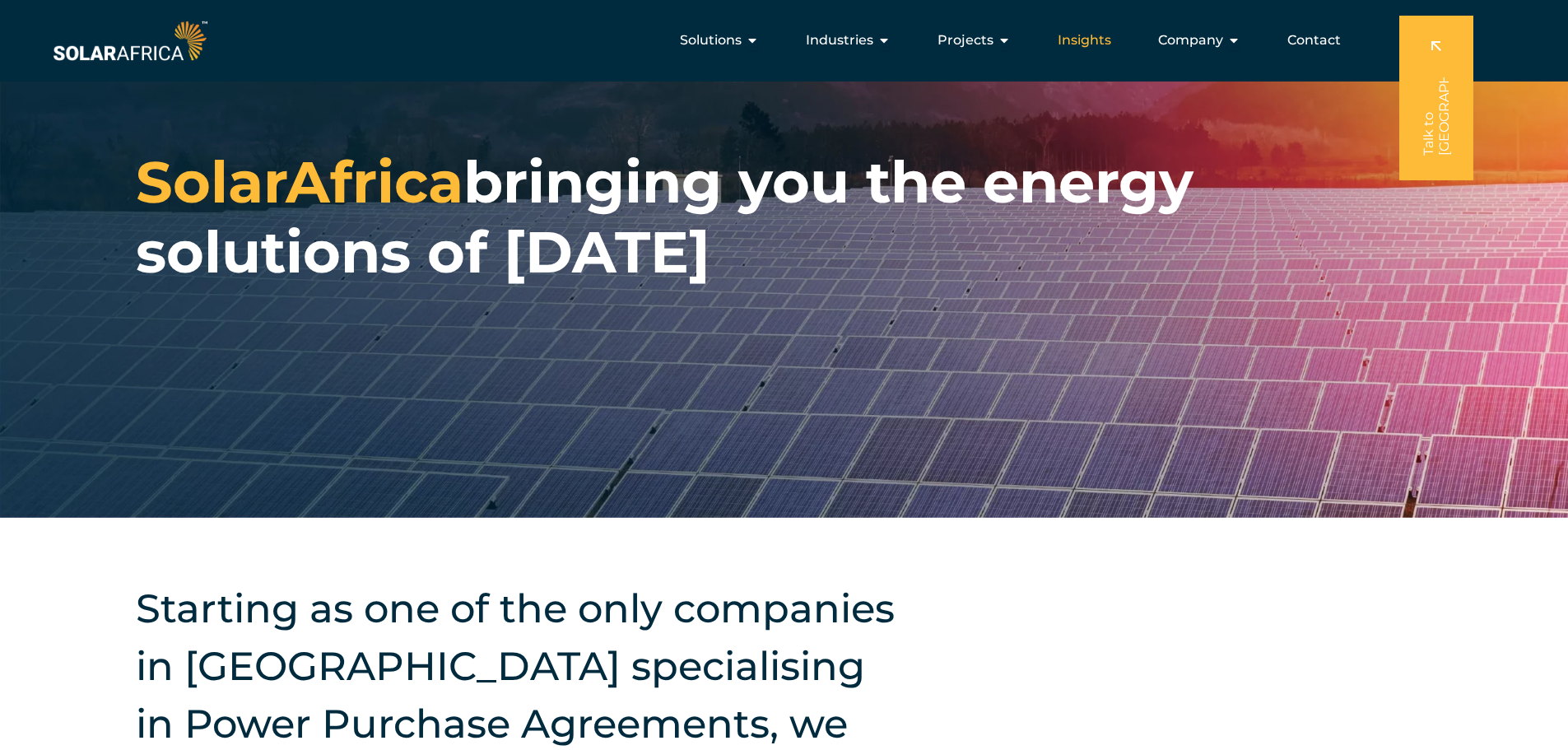
click at [1070, 42] on span "Insights" at bounding box center [1084, 40] width 53 height 20
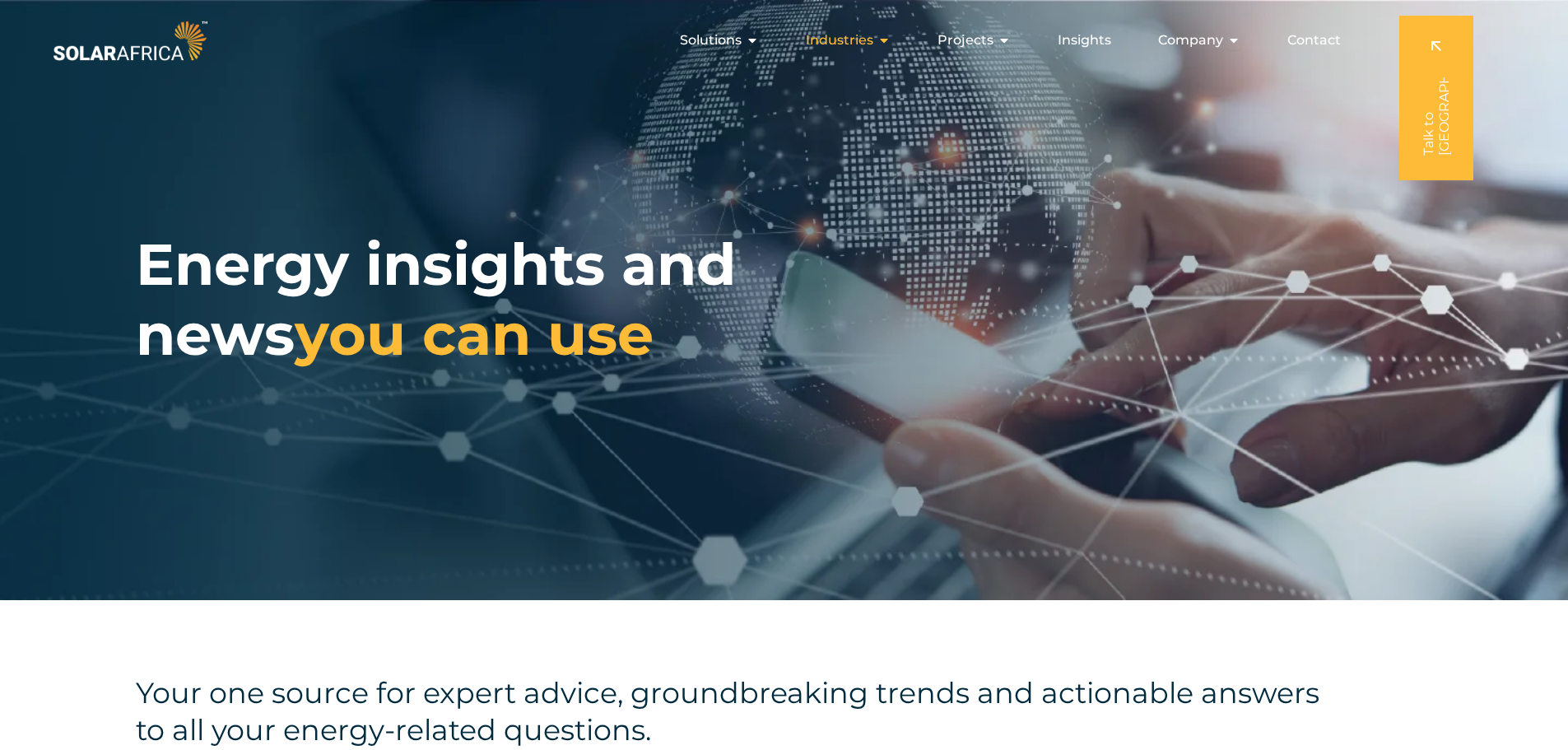
click at [866, 40] on span "Industries" at bounding box center [839, 40] width 68 height 20
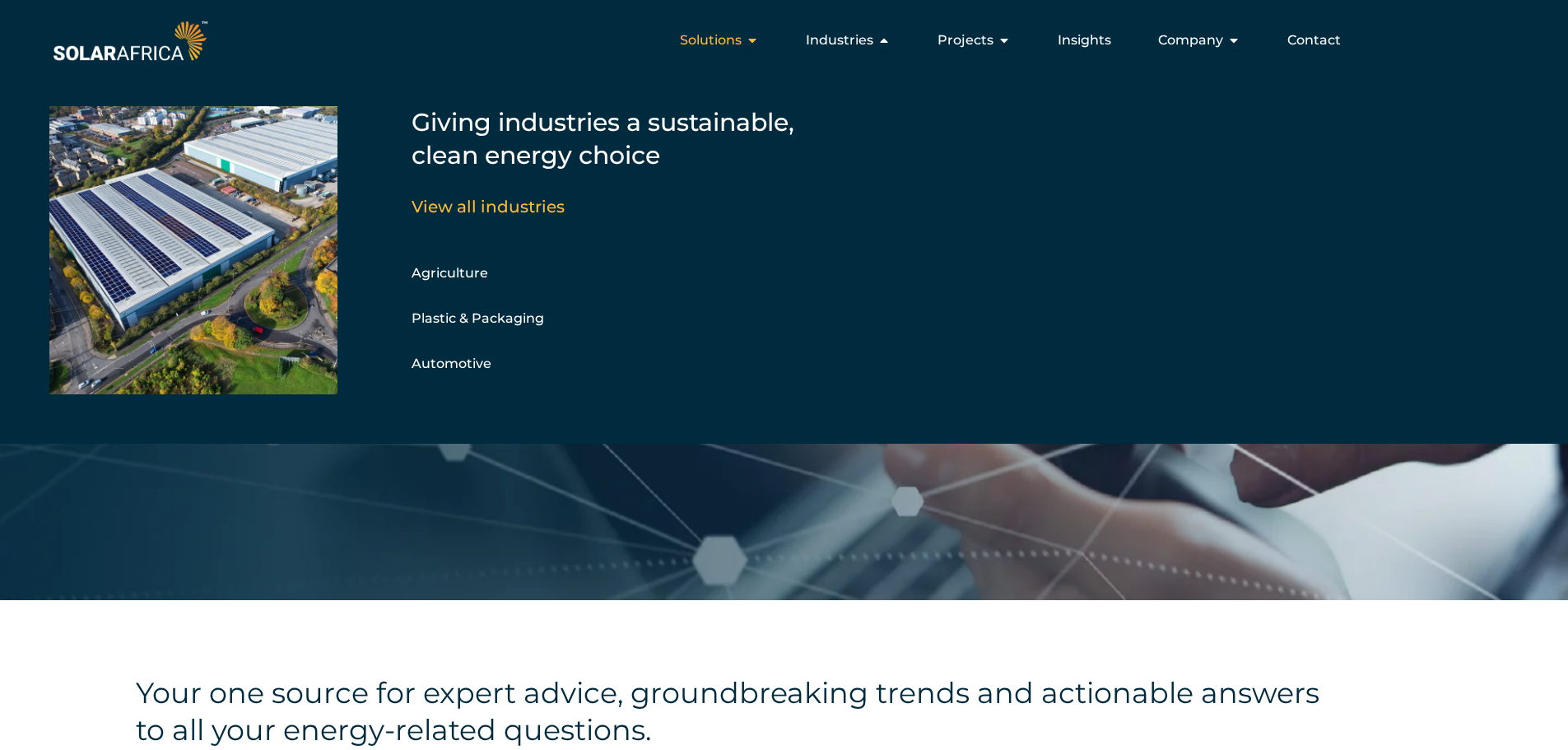
click at [718, 38] on span "Solutions" at bounding box center [711, 40] width 62 height 20
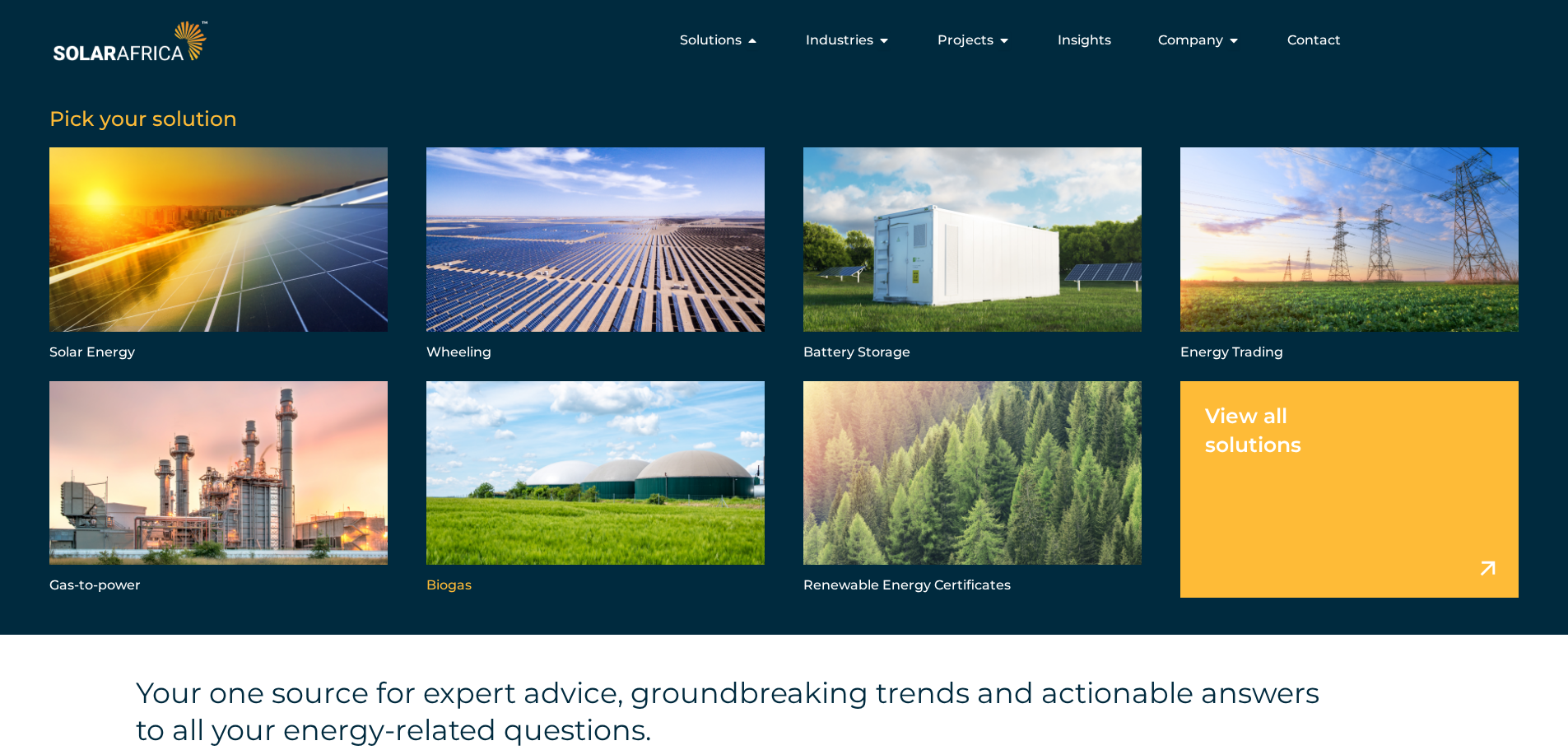
click at [549, 455] on link "Menu" at bounding box center [595, 489] width 338 height 217
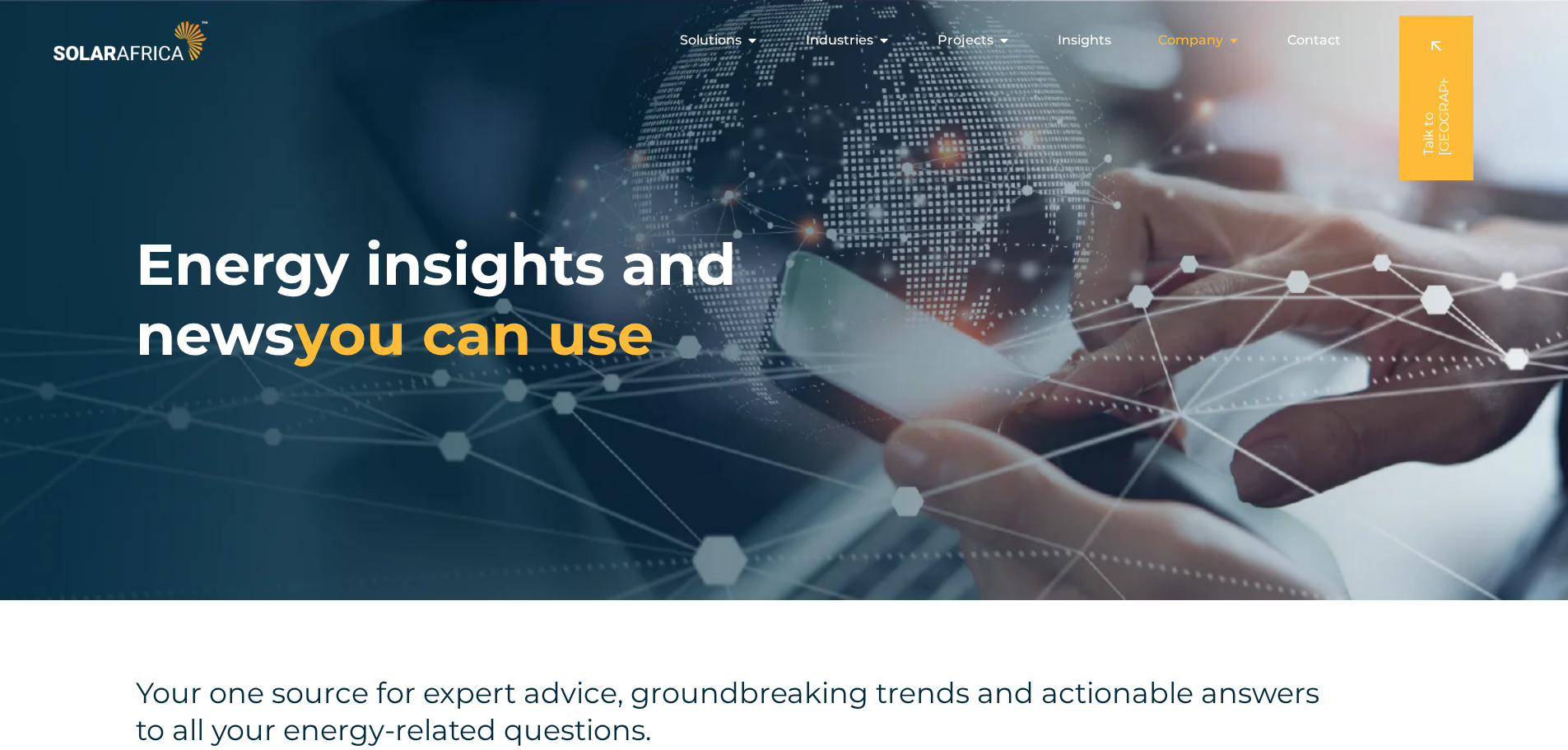
click at [1189, 42] on span "Company" at bounding box center [1190, 40] width 65 height 20
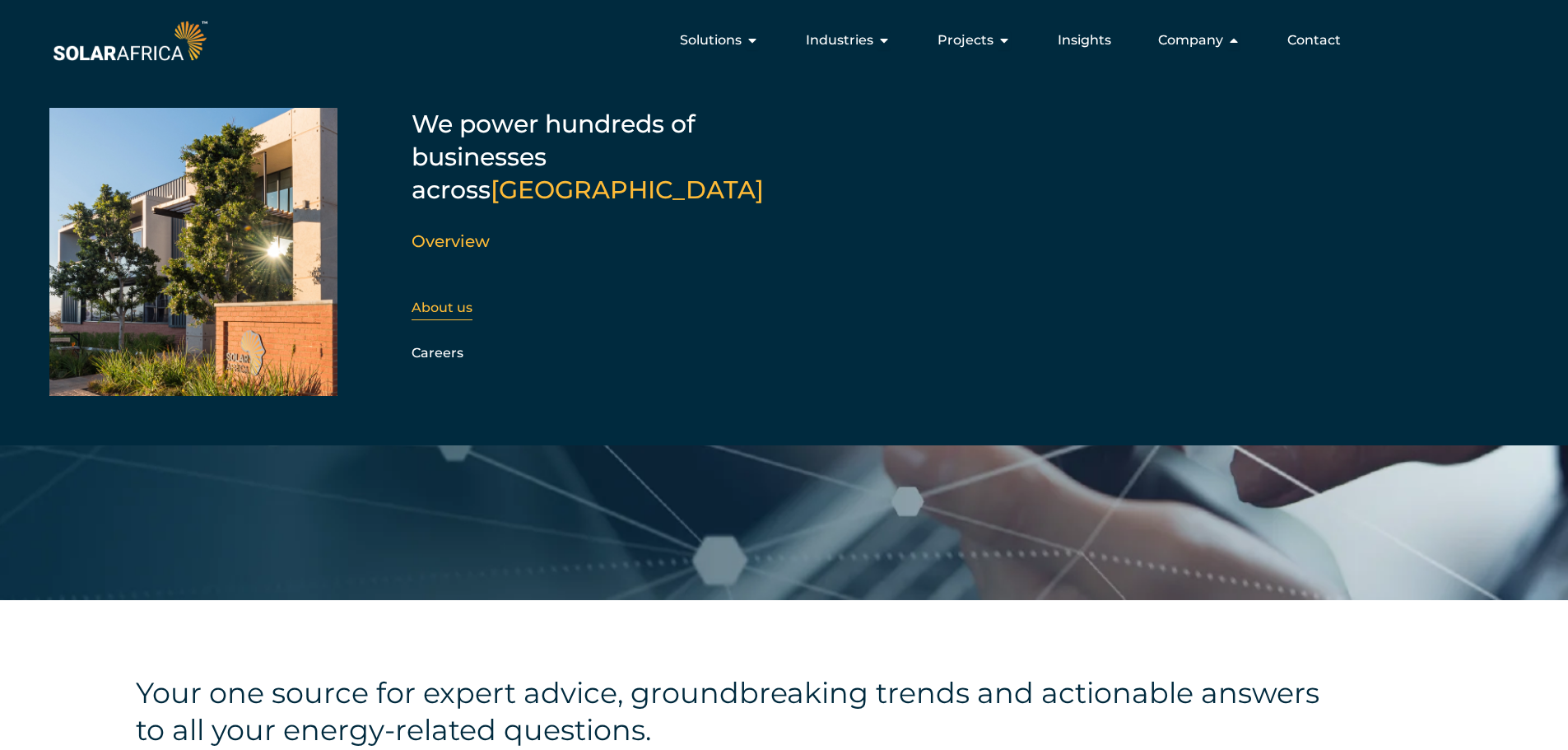
click at [456, 300] on link "About us" at bounding box center [442, 307] width 61 height 15
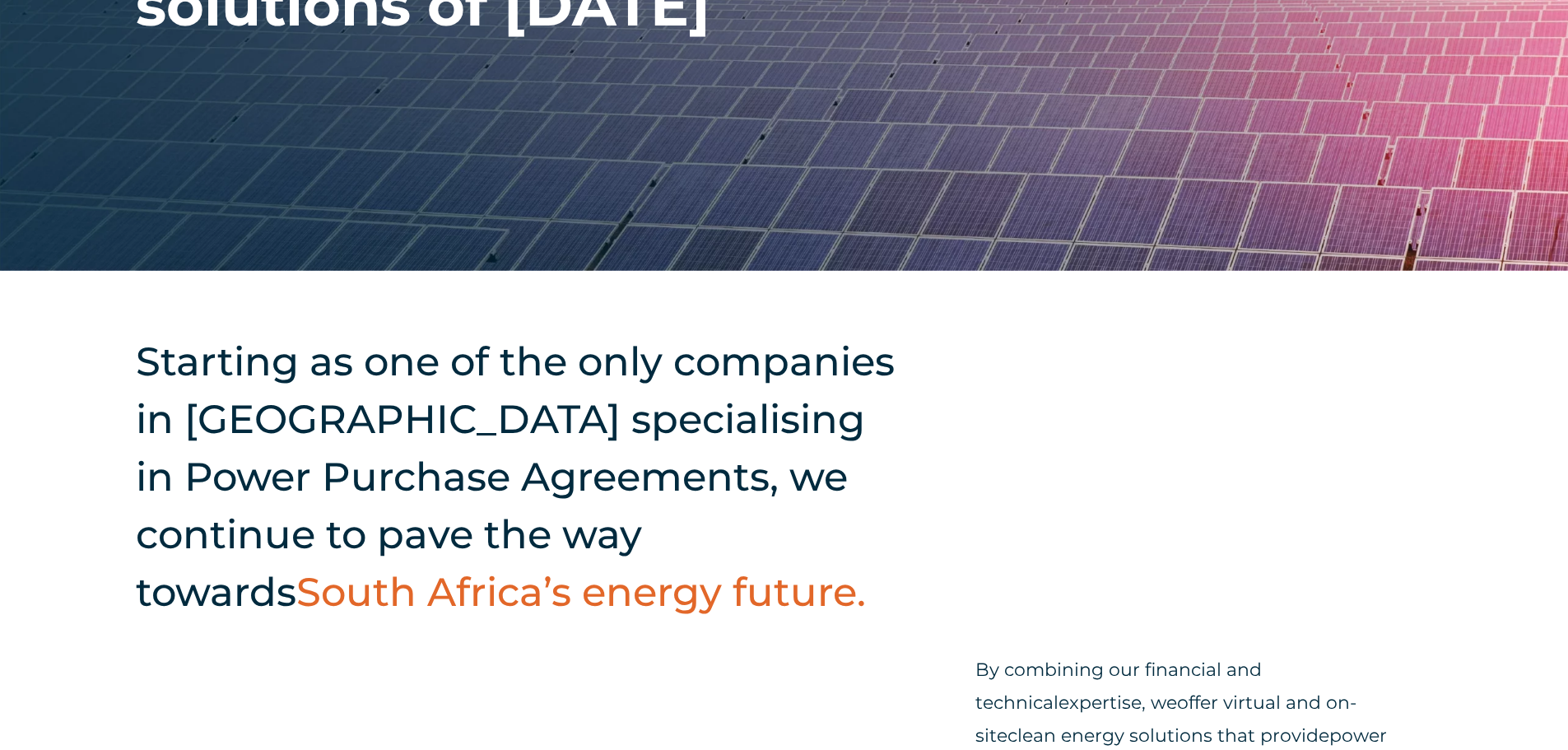
scroll to position [576, 0]
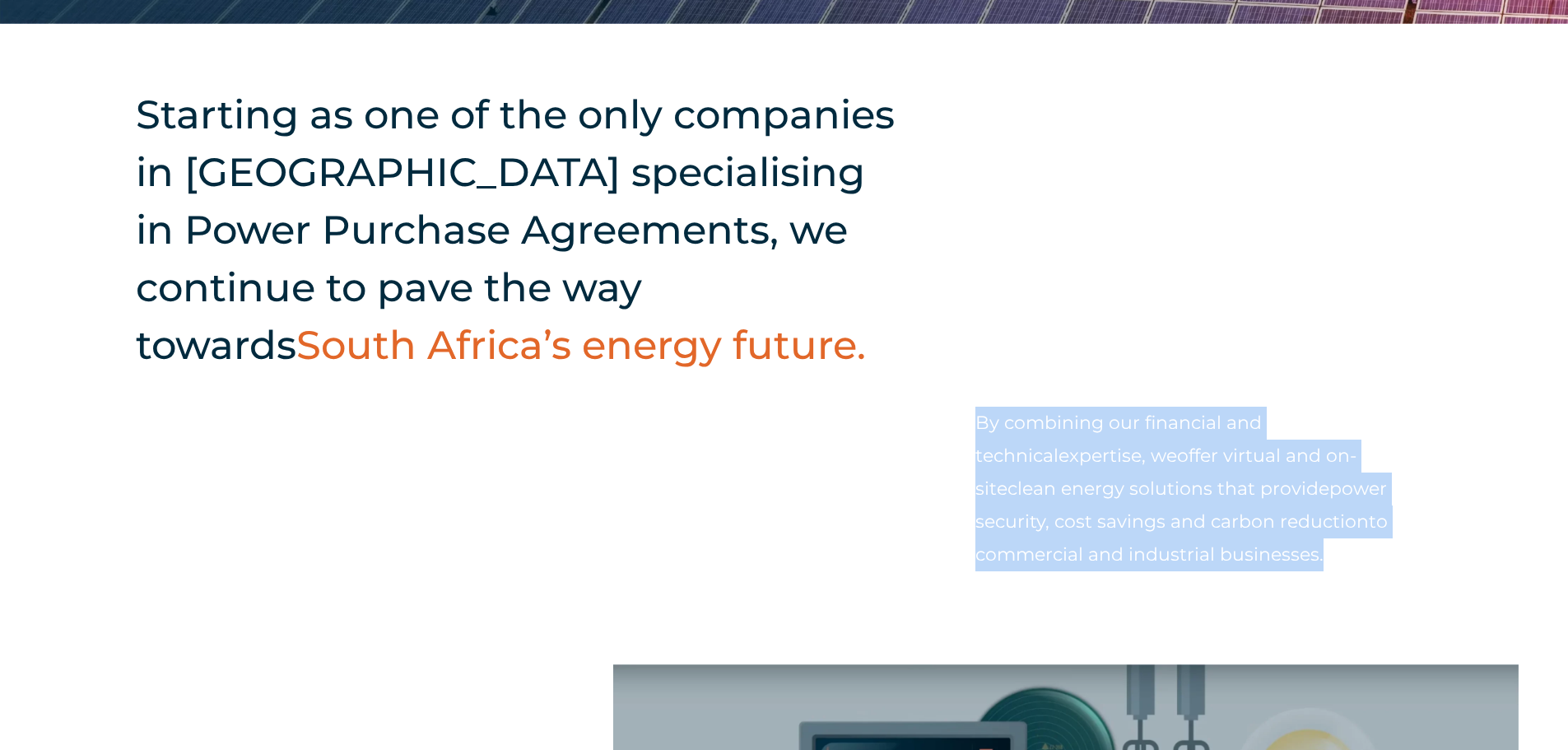
drag, startPoint x: 964, startPoint y: 424, endPoint x: 1162, endPoint y: 553, distance: 236.3
click at [1162, 553] on div "Starting as one of the only companies in [GEOGRAPHIC_DATA] specialising in Powe…" at bounding box center [784, 344] width 1568 height 641
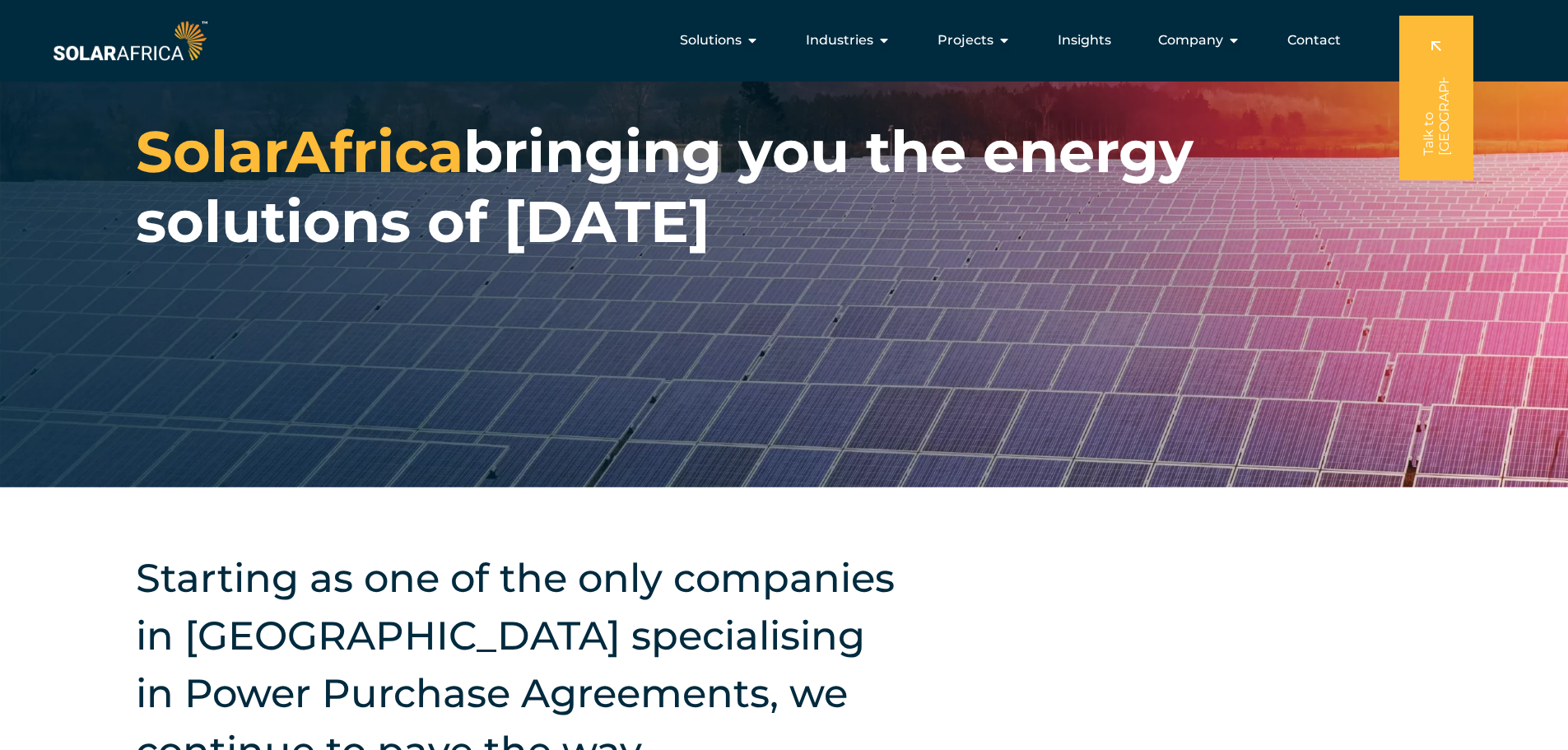
scroll to position [0, 0]
